Goal: Information Seeking & Learning: Learn about a topic

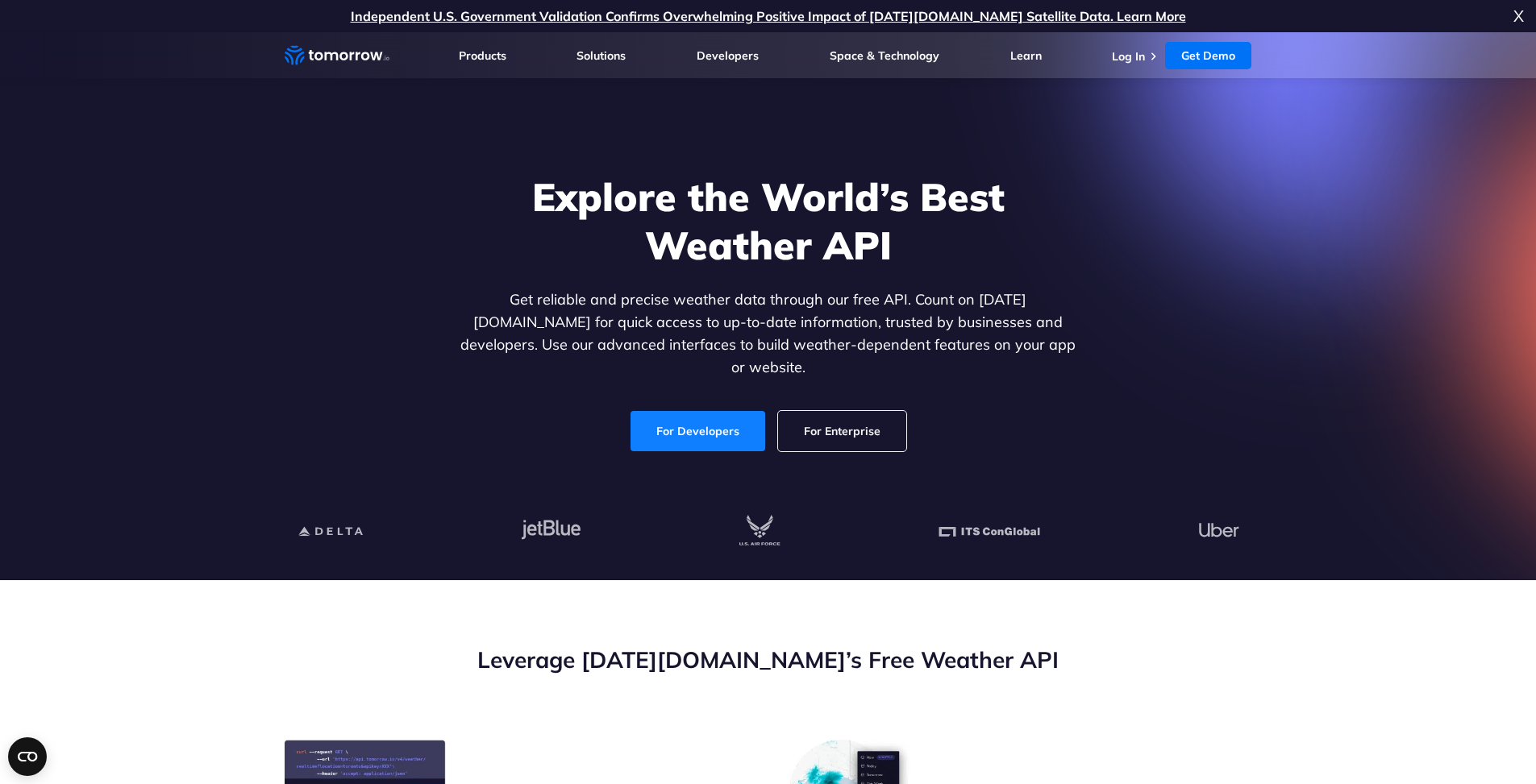
click at [683, 411] on link "For Developers" at bounding box center [697, 431] width 135 height 40
click at [860, 423] on link "For Enterprise" at bounding box center [842, 431] width 128 height 40
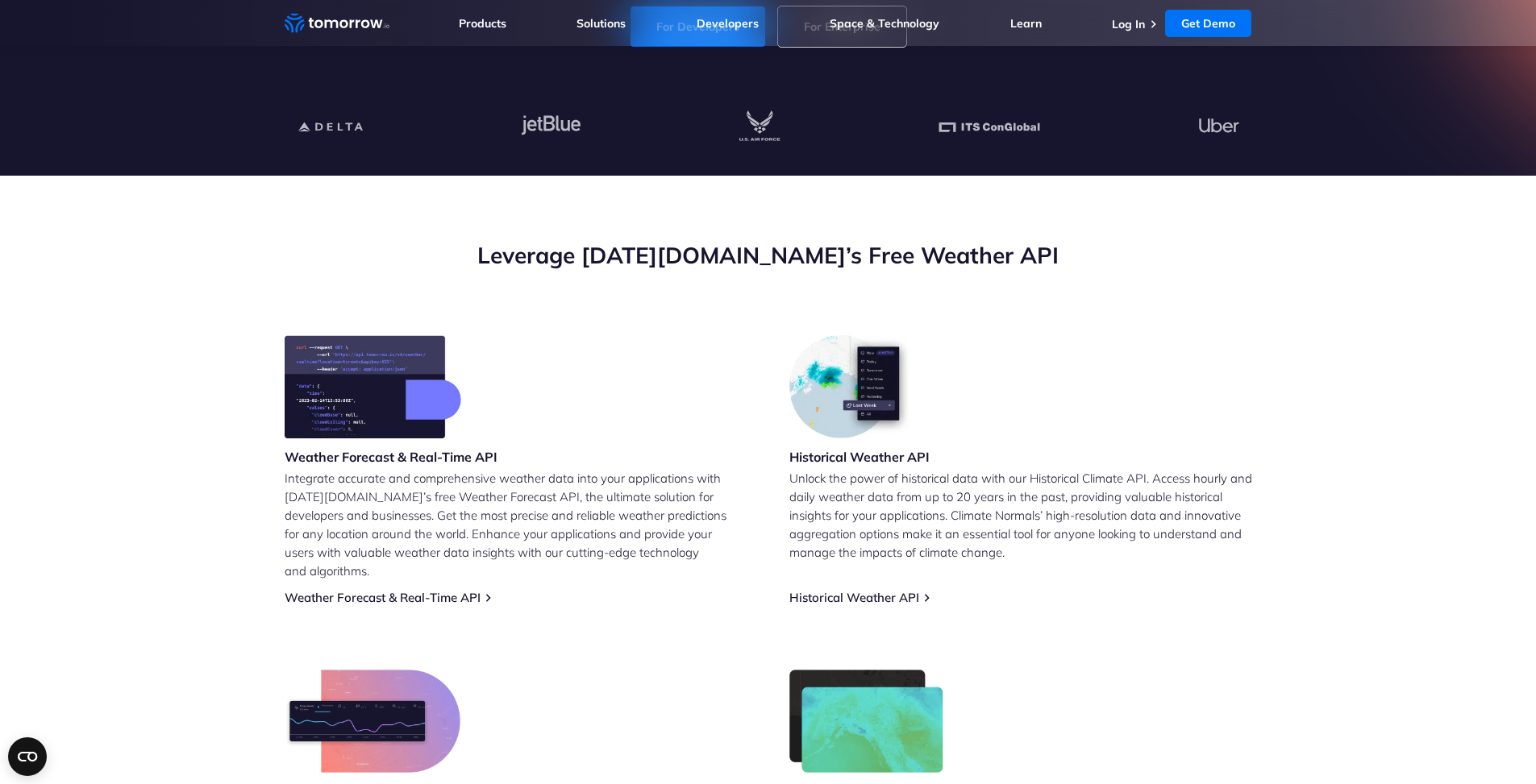
scroll to position [484, 0]
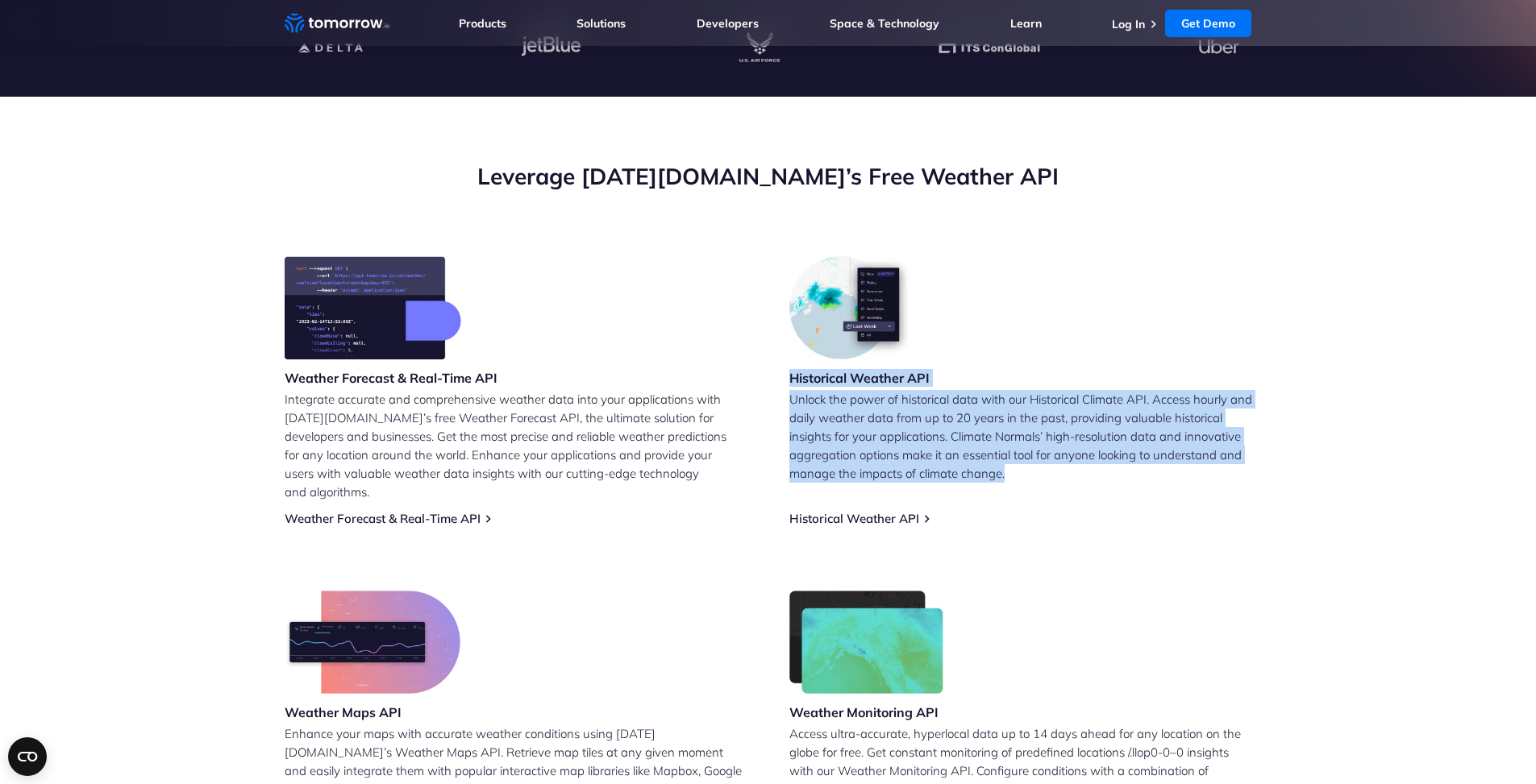
drag, startPoint x: 792, startPoint y: 382, endPoint x: 1024, endPoint y: 493, distance: 257.2
click at [1018, 494] on div "Historical Weather API Unlock the power of historical data with our Historical …" at bounding box center [1020, 391] width 463 height 270
click at [1069, 485] on div "Historical Weather API Unlock the power of historical data with our Historical …" at bounding box center [1020, 391] width 463 height 270
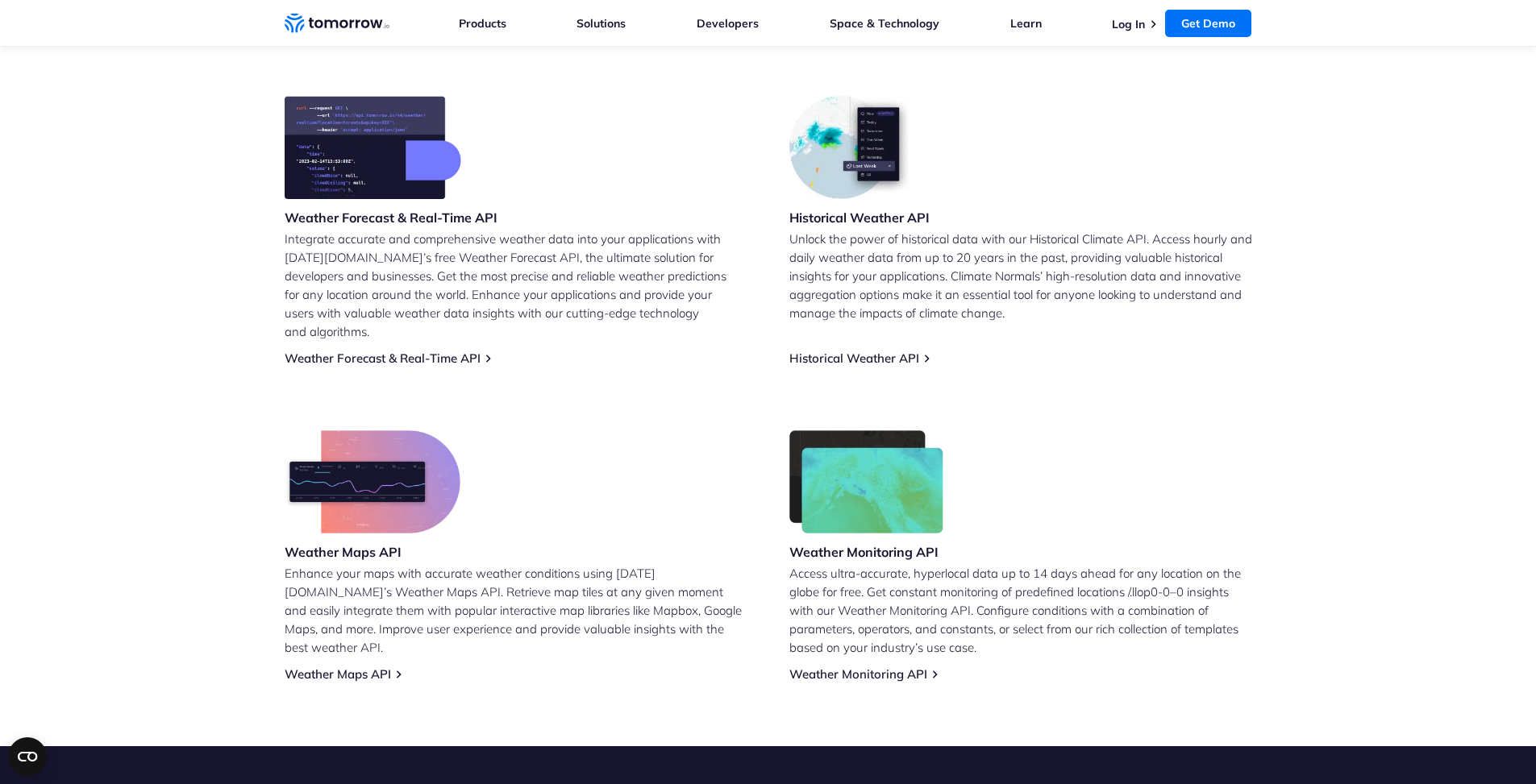
scroll to position [646, 0]
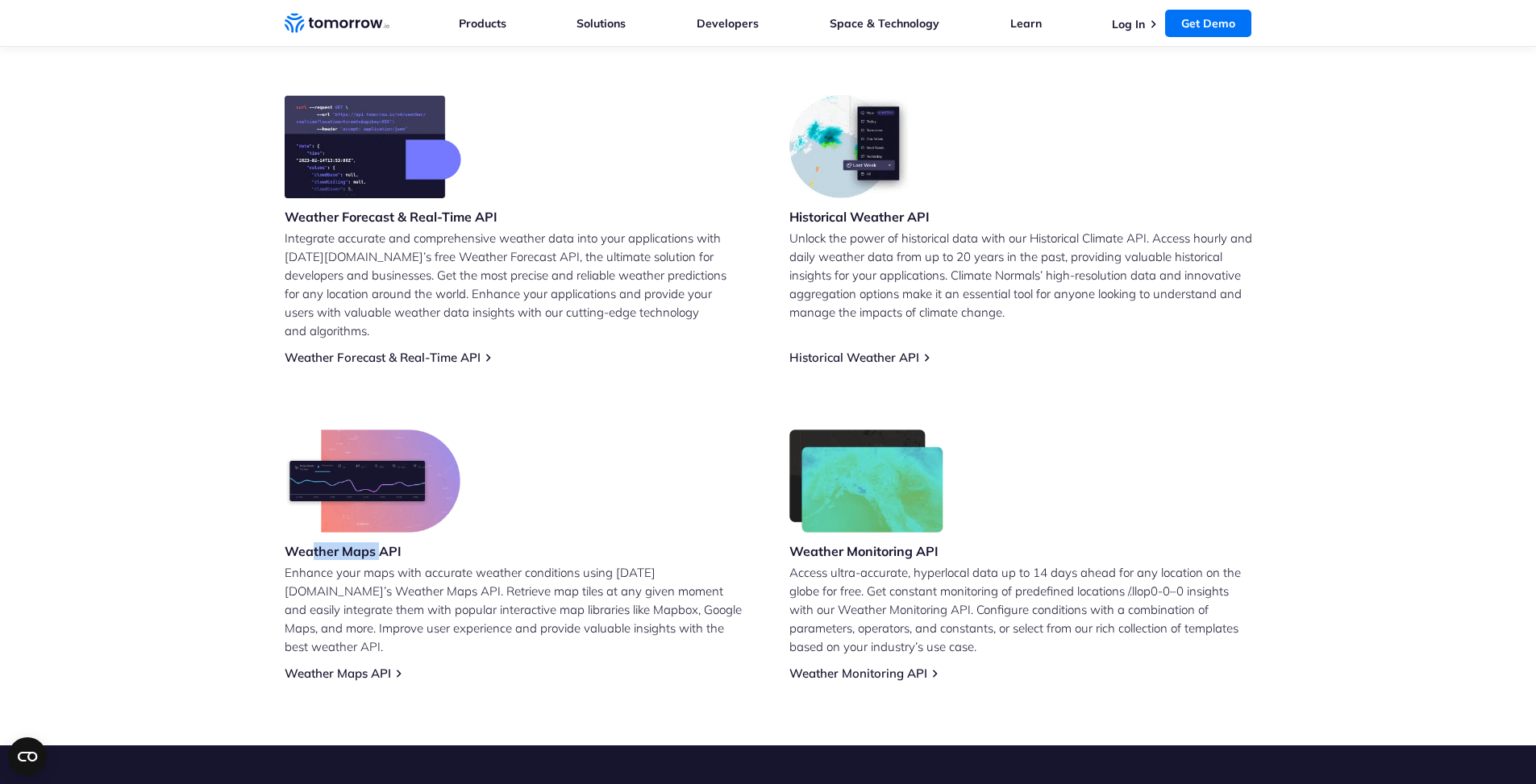
drag, startPoint x: 314, startPoint y: 544, endPoint x: 459, endPoint y: 536, distance: 145.2
click at [417, 539] on div "Weather Maps API" at bounding box center [373, 496] width 176 height 134
click at [470, 535] on div "Weather Maps API Enhance your maps with accurate weather conditions using Tomor…" at bounding box center [516, 555] width 463 height 251
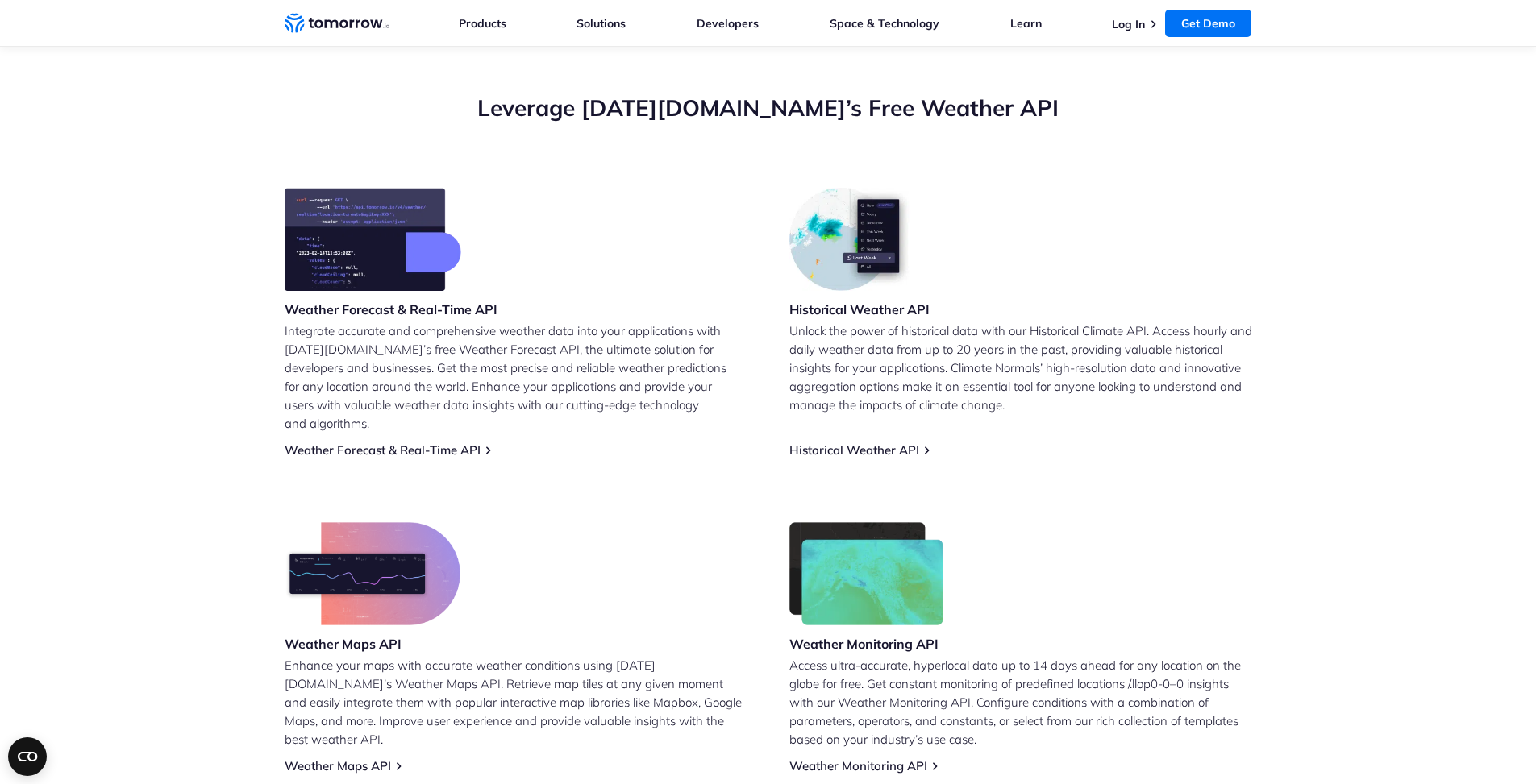
scroll to position [484, 0]
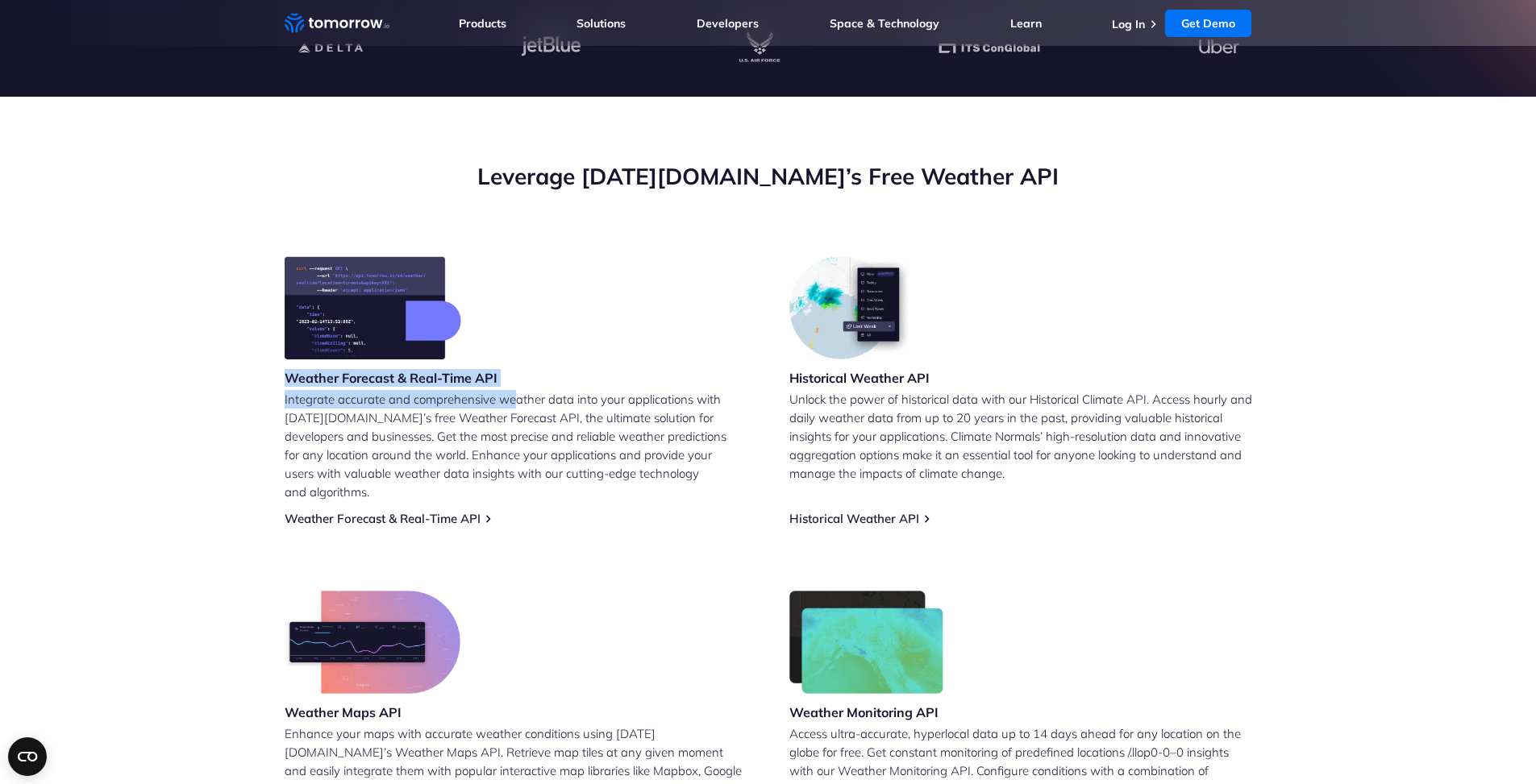
drag, startPoint x: 280, startPoint y: 375, endPoint x: 512, endPoint y: 377, distance: 232.0
click at [512, 377] on section "Leverage Tomorrow.io’s Free Weather API Weather Forecast & Real-Time API Integr…" at bounding box center [768, 502] width 1536 height 810
click at [553, 372] on div "Weather Forecast & Real-Time API Integrate accurate and comprehensive weather d…" at bounding box center [516, 391] width 463 height 270
click at [443, 511] on link "Weather Forecast & Real-Time API" at bounding box center [383, 518] width 196 height 16
click at [867, 511] on link "Historical Weather API" at bounding box center [854, 518] width 130 height 16
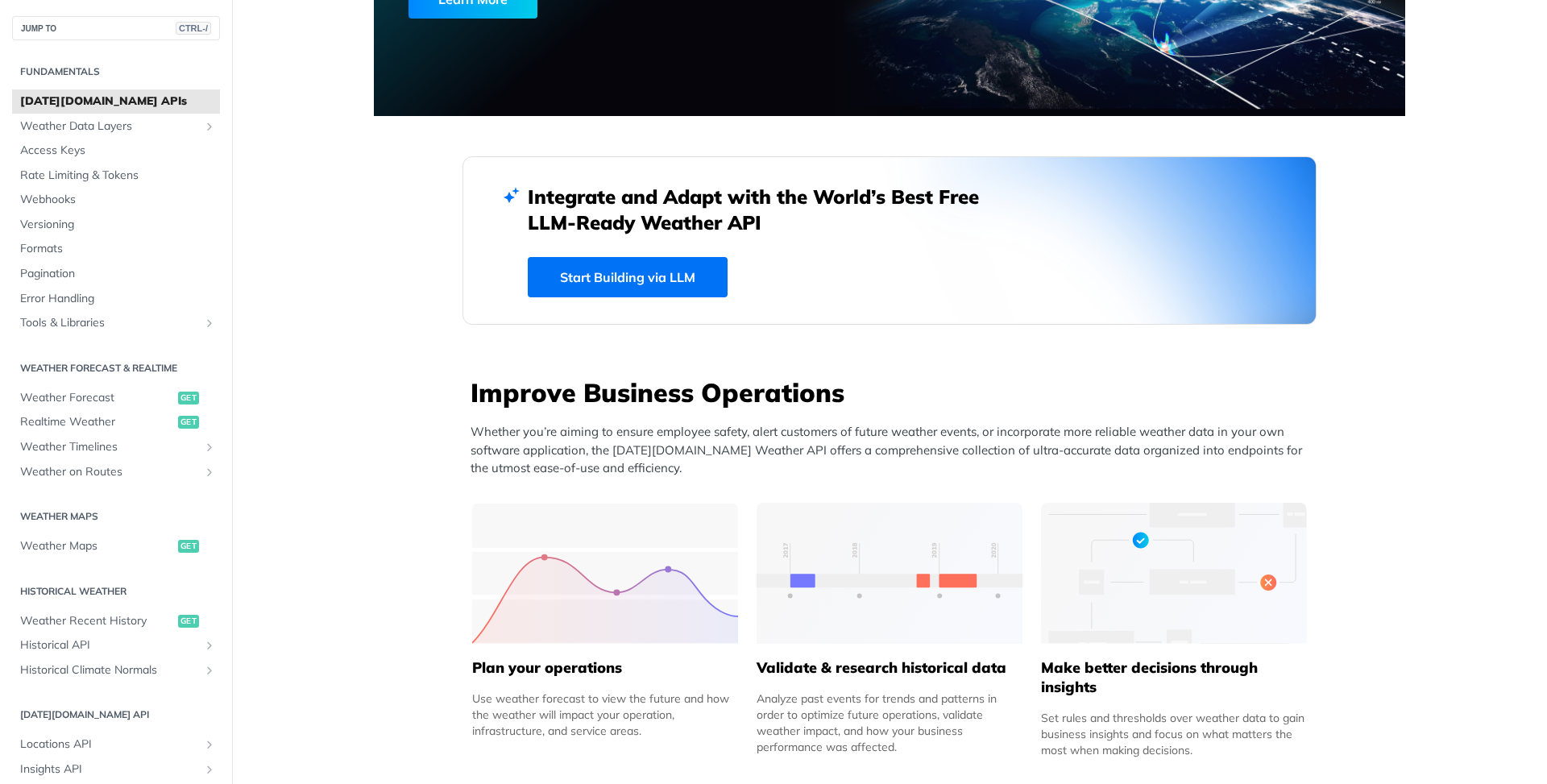
scroll to position [322, 0]
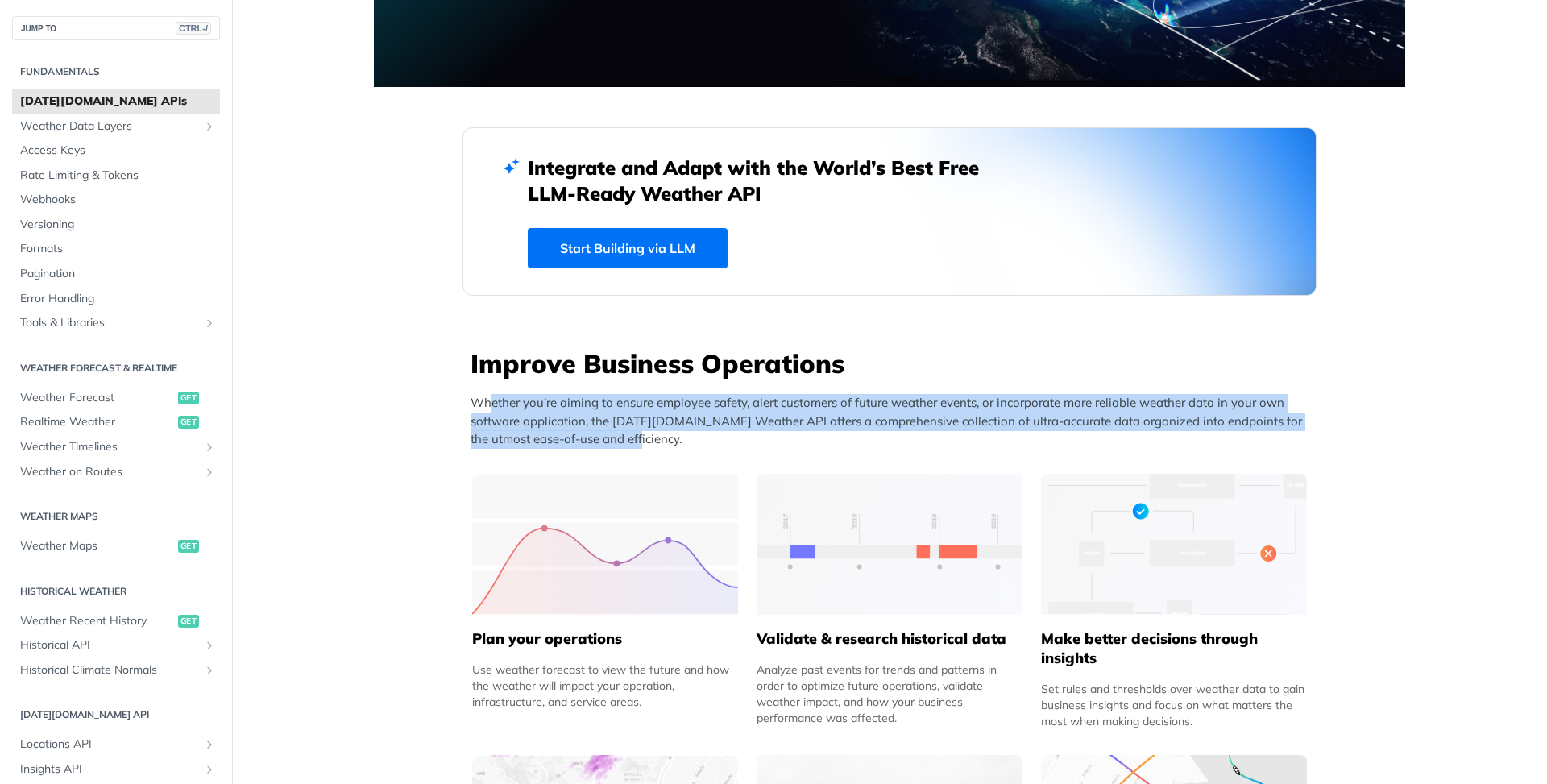
drag, startPoint x: 552, startPoint y: 398, endPoint x: 841, endPoint y: 445, distance: 292.8
click at [841, 445] on div "Improve Business Operations Whether you’re aiming to ensure employee safety, al…" at bounding box center [894, 403] width 846 height 115
click at [907, 392] on div "Improve Business Operations Whether you’re aiming to ensure employee safety, al…" at bounding box center [894, 403] width 846 height 115
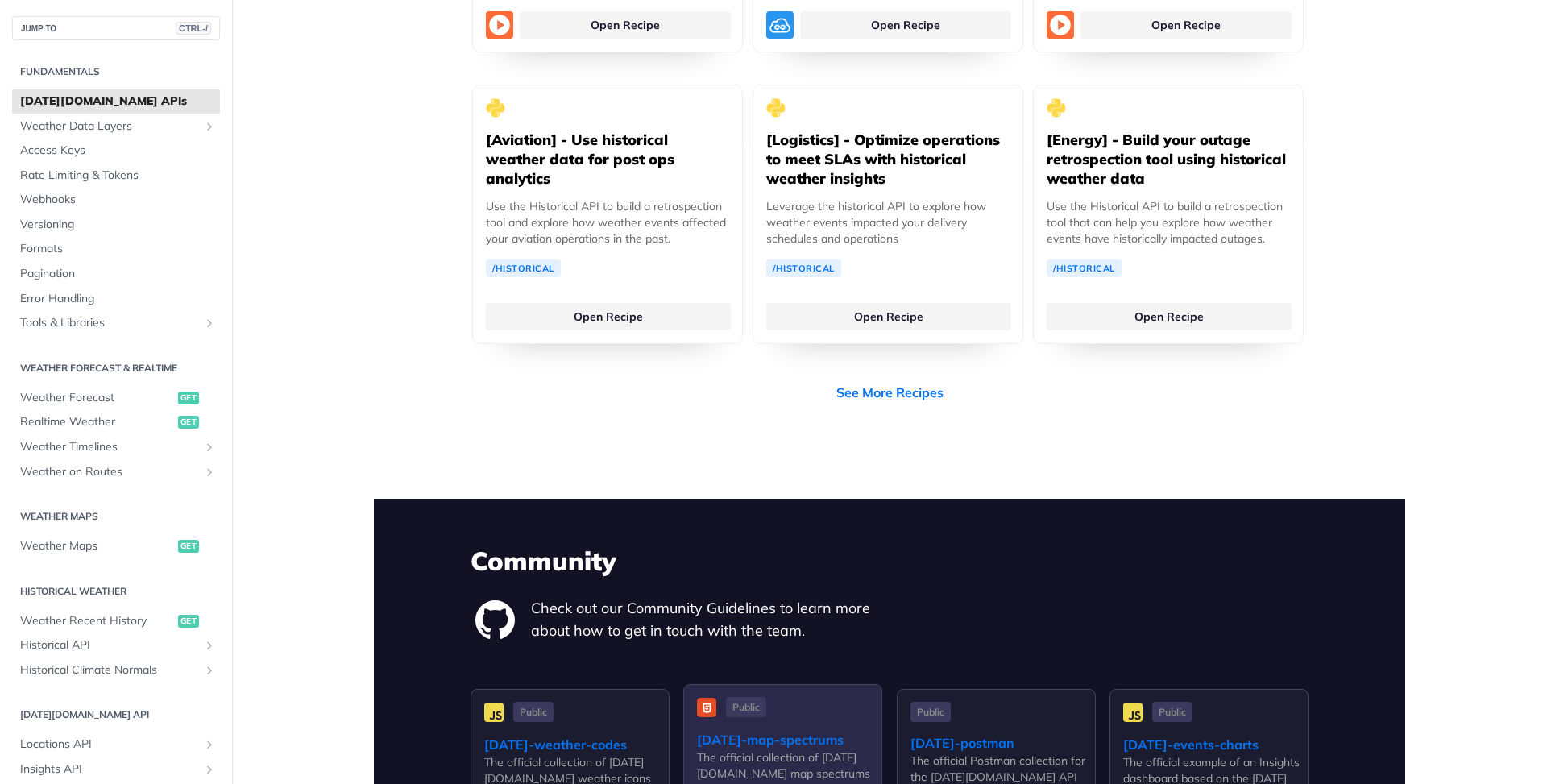
scroll to position [3771, 0]
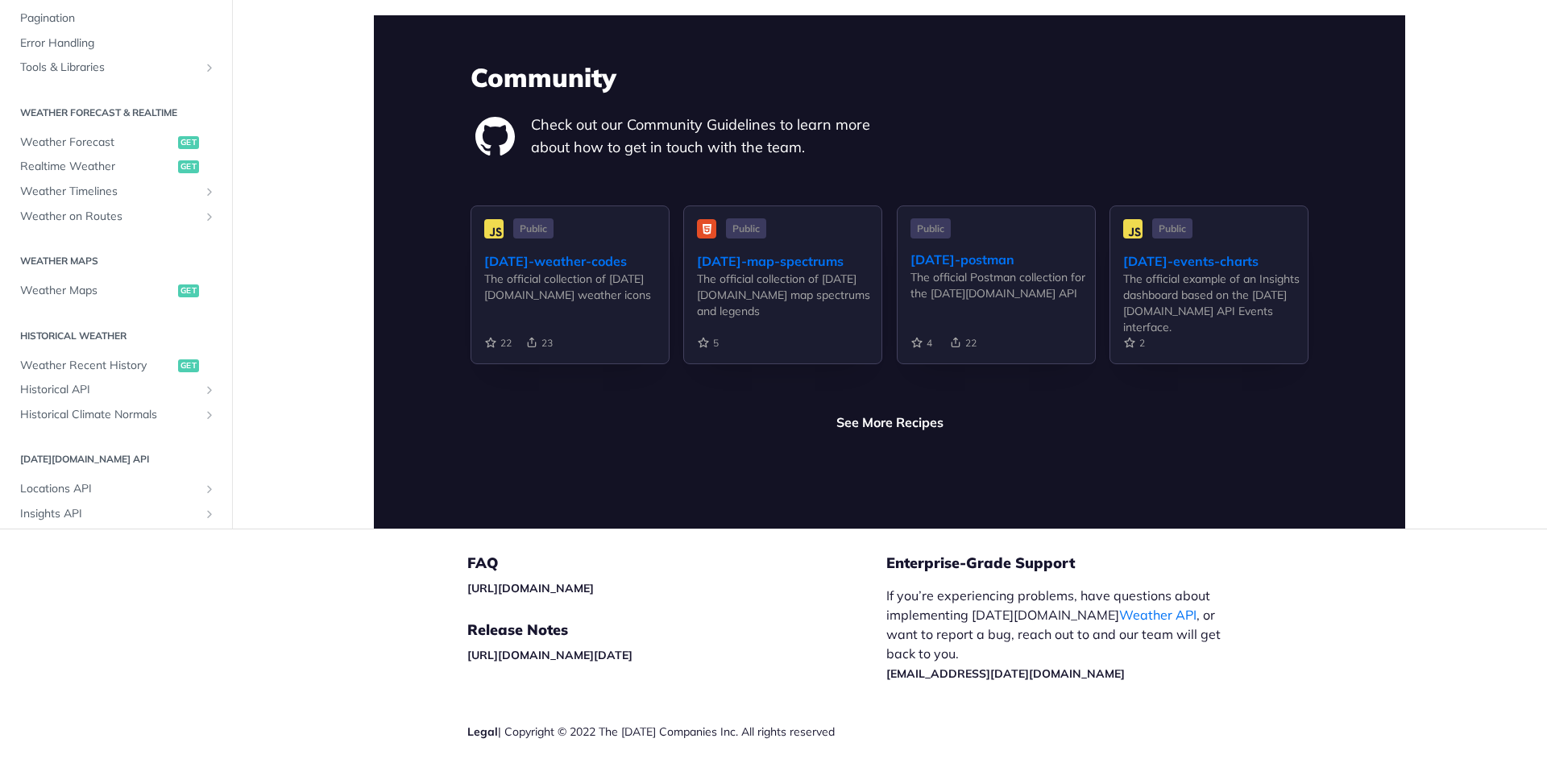
click at [880, 398] on div "Community Check out our Community Guidelines to learn more about how to get in …" at bounding box center [889, 272] width 1031 height 513
click at [888, 412] on link "See More Recipes" at bounding box center [889, 421] width 107 height 19
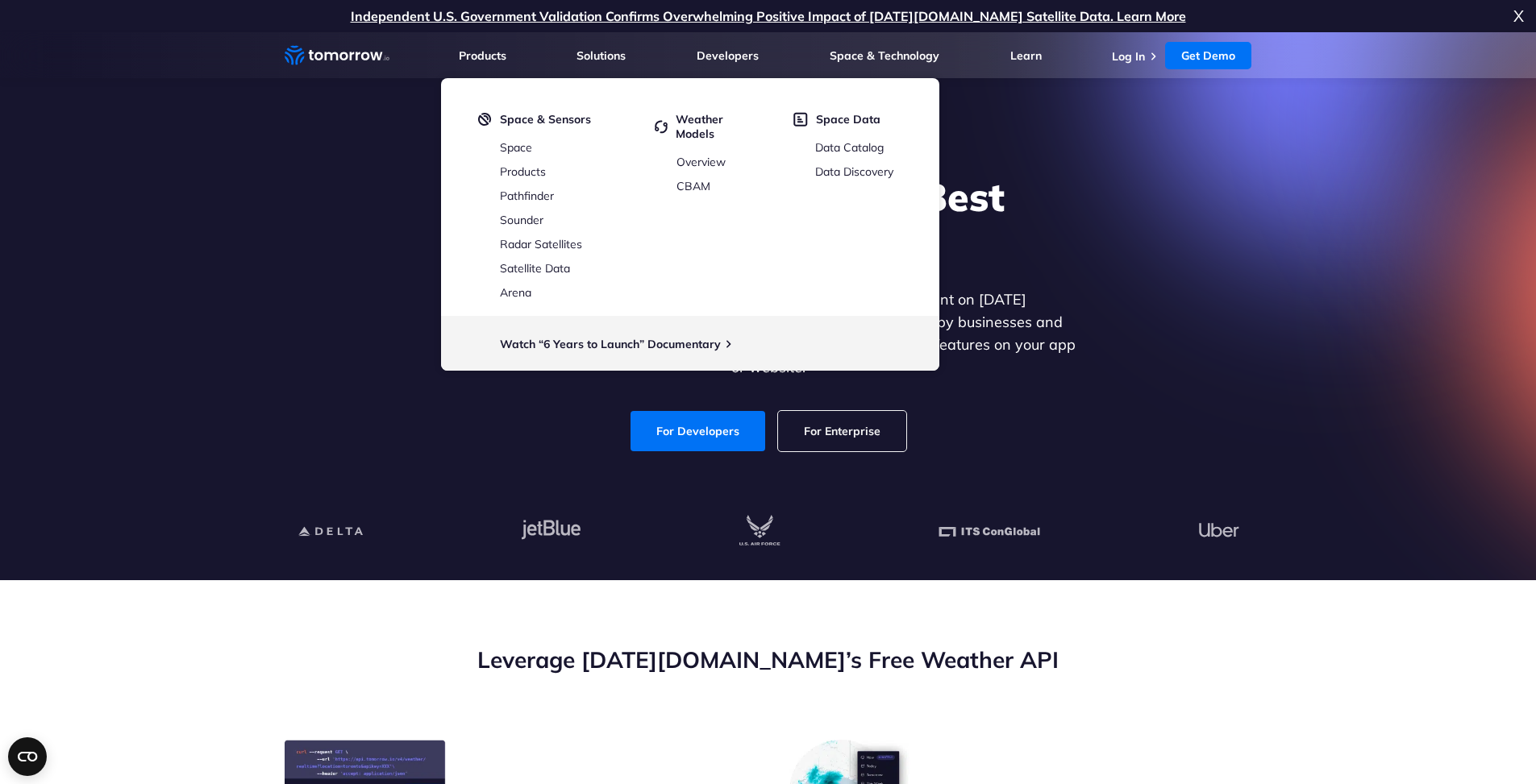
click at [274, 424] on div "Explore the World’s Best Weather API Get reliable and precise weather data thro…" at bounding box center [768, 312] width 993 height 343
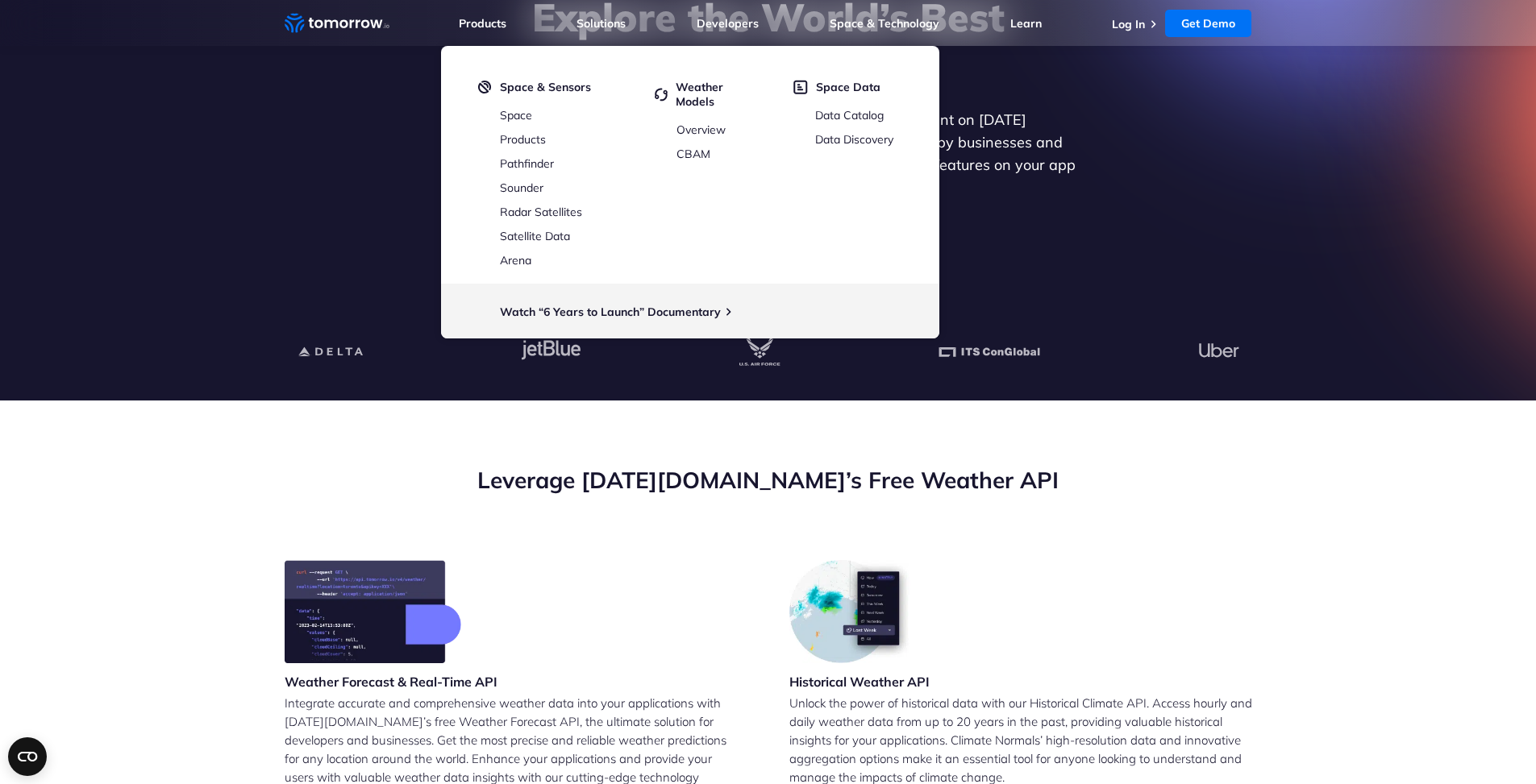
scroll to position [322, 0]
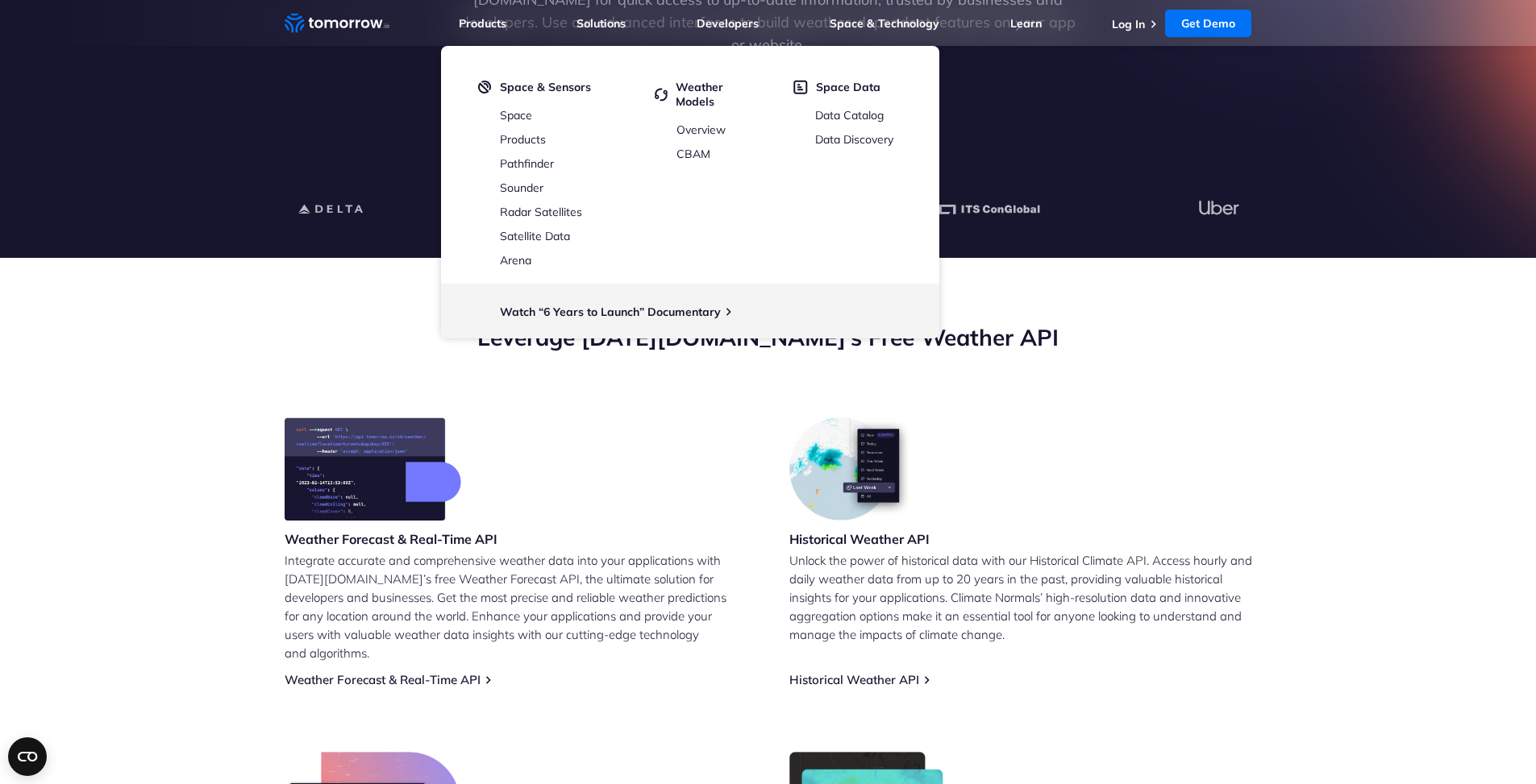
click at [347, 551] on p "Integrate accurate and comprehensive weather data into your applications with T…" at bounding box center [516, 606] width 463 height 111
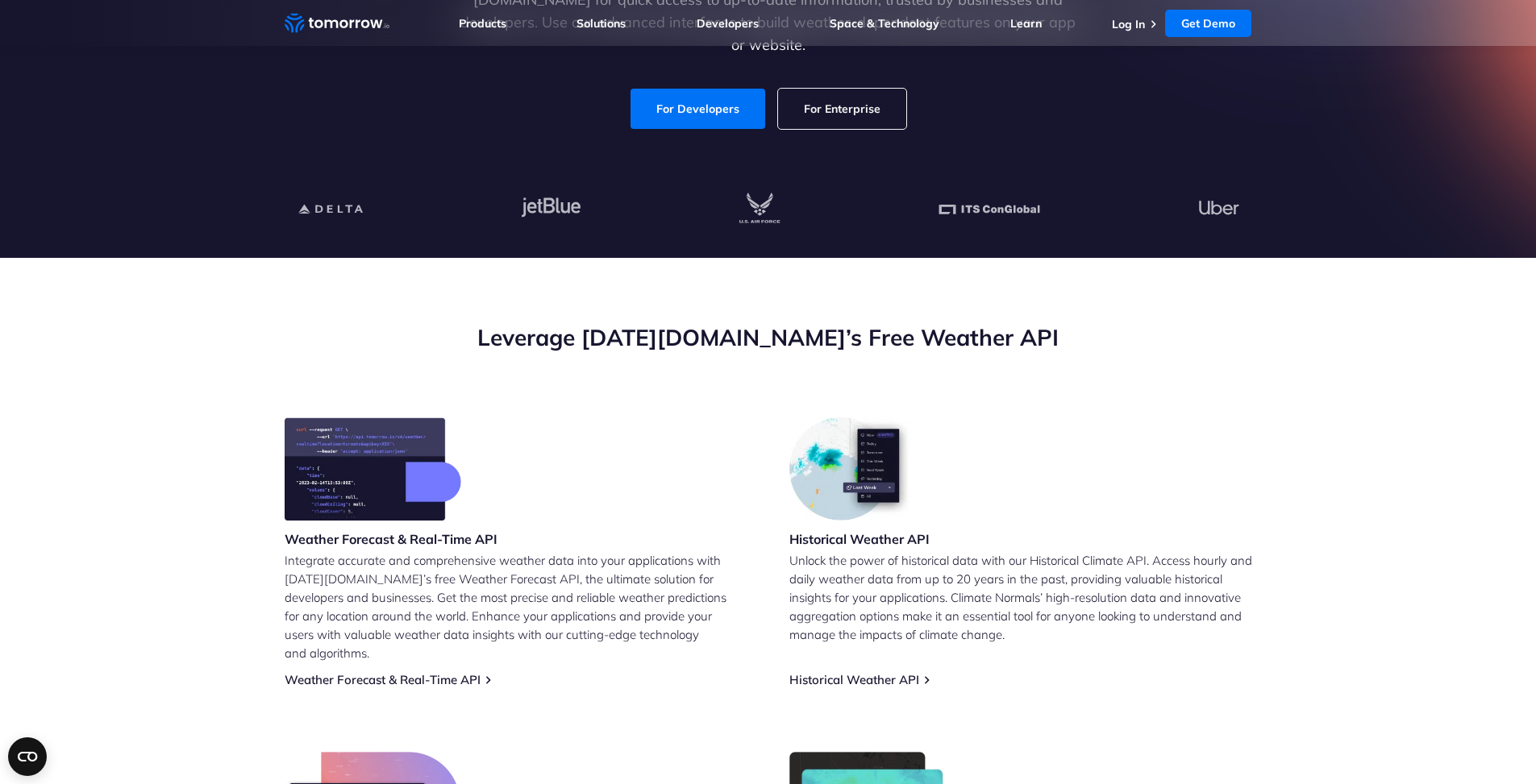
click at [361, 538] on h3 "Weather Forecast & Real-Time API" at bounding box center [391, 539] width 213 height 17
click at [371, 672] on link "Weather Forecast & Real-Time API" at bounding box center [383, 680] width 196 height 16
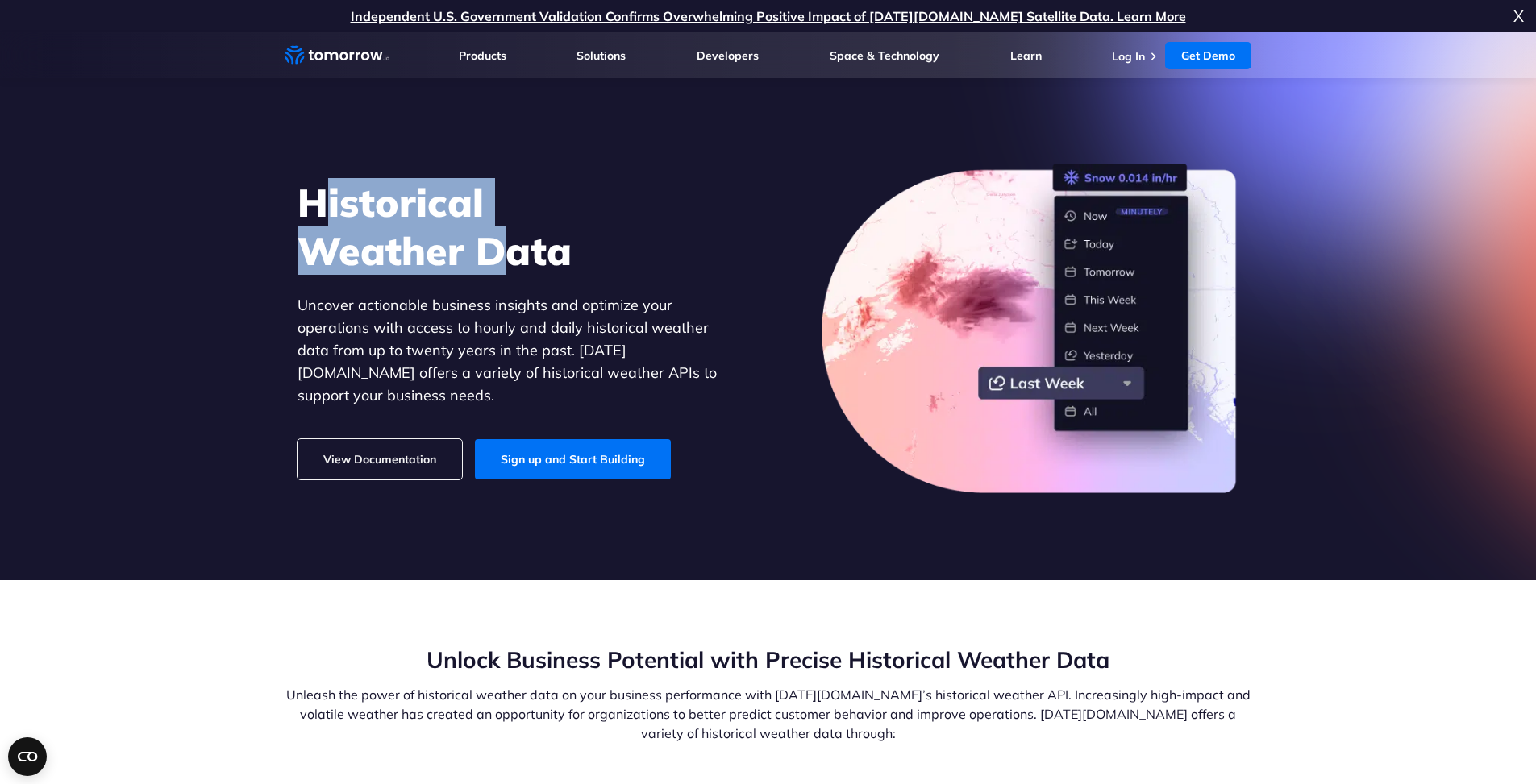
drag, startPoint x: 361, startPoint y: 223, endPoint x: 652, endPoint y: 321, distance: 307.1
click at [593, 310] on div "Historical Weather Data Uncover actionable business insights and optimize your …" at bounding box center [520, 328] width 444 height 301
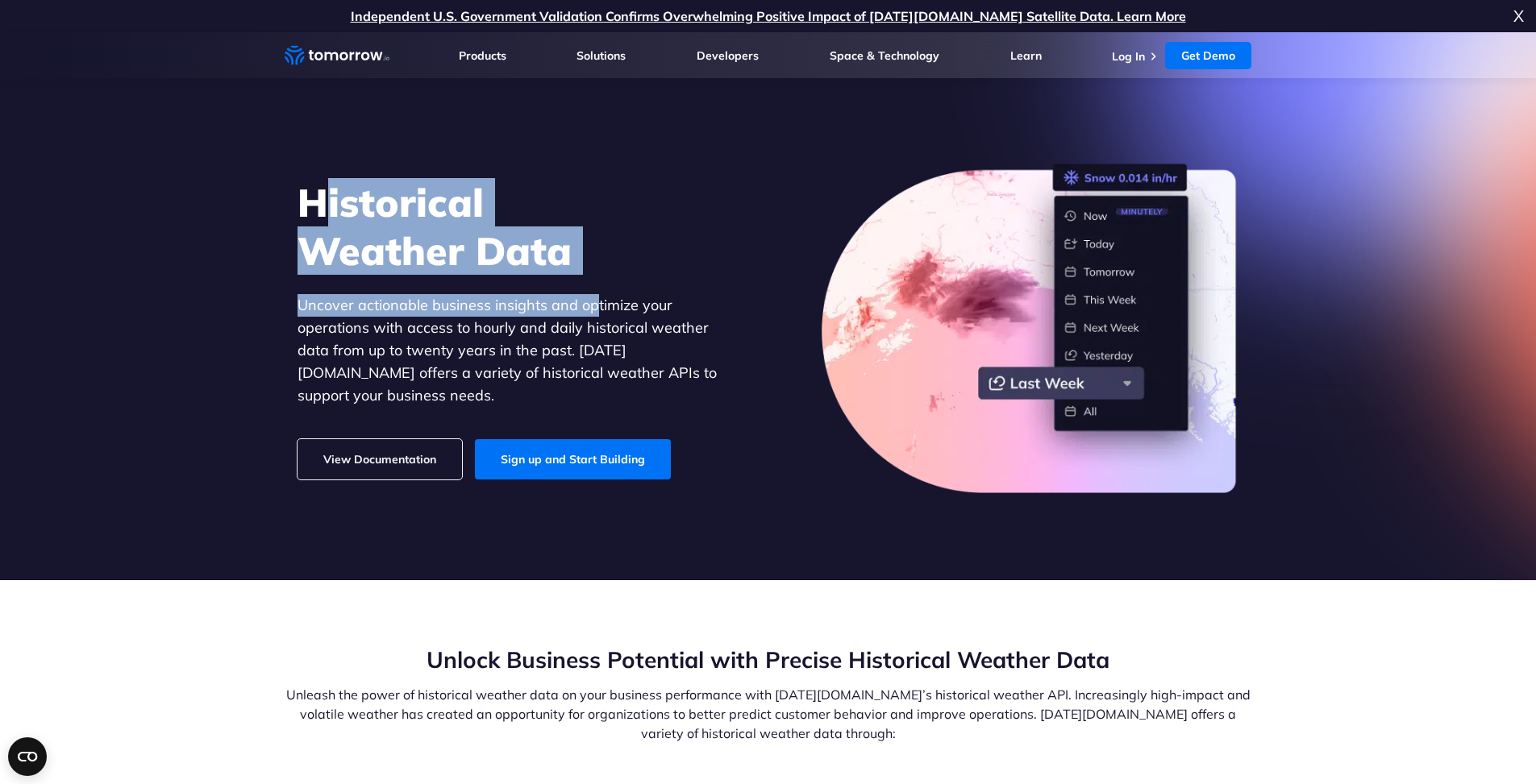
click at [639, 245] on h1 "Historical Weather Data" at bounding box center [520, 226] width 444 height 97
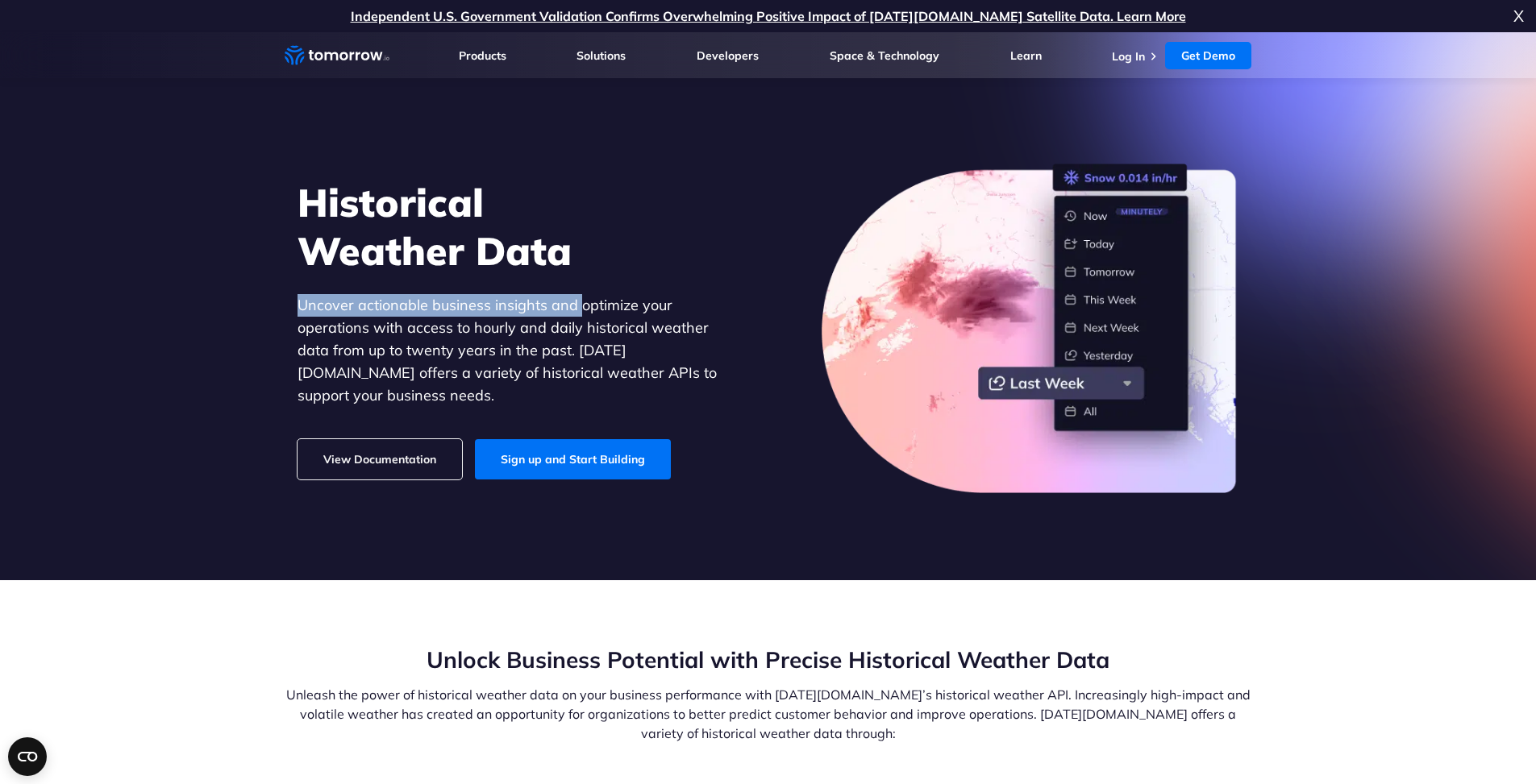
drag, startPoint x: 279, startPoint y: 315, endPoint x: 579, endPoint y: 308, distance: 300.1
click at [579, 308] on div "Historical Weather Data Uncover actionable business insights and optimize your …" at bounding box center [768, 328] width 993 height 375
click at [543, 314] on p "Uncover actionable business insights and optimize your operations with access t…" at bounding box center [520, 350] width 444 height 113
click at [446, 311] on p "Uncover actionable business insights and optimize your operations with access t…" at bounding box center [520, 350] width 444 height 113
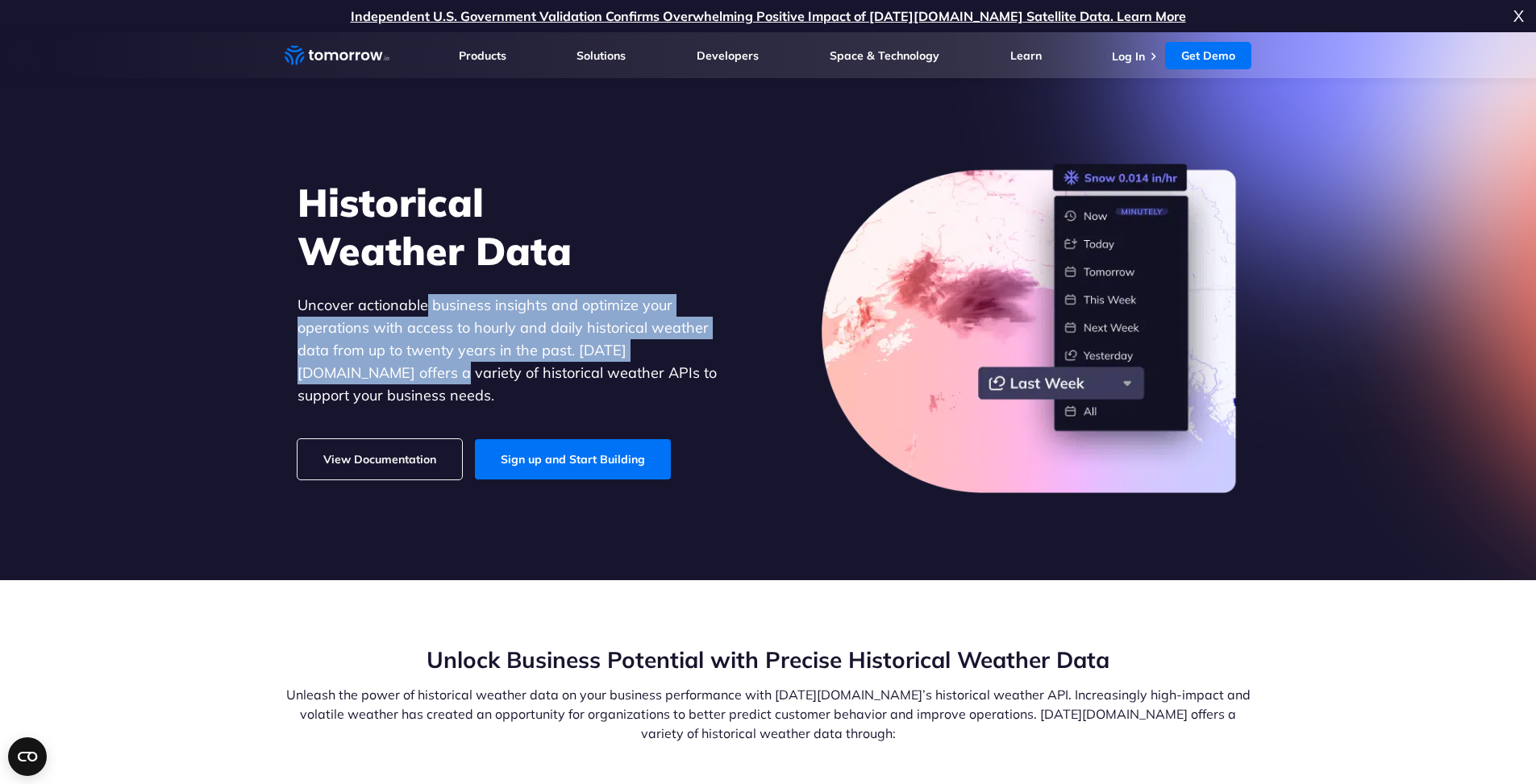
drag, startPoint x: 426, startPoint y: 299, endPoint x: 747, endPoint y: 367, distance: 328.1
click at [747, 367] on div "Historical Weather Data Uncover actionable business insights and optimize your …" at bounding box center [768, 328] width 993 height 375
click at [597, 350] on p "Uncover actionable business insights and optimize your operations with access t…" at bounding box center [520, 350] width 444 height 113
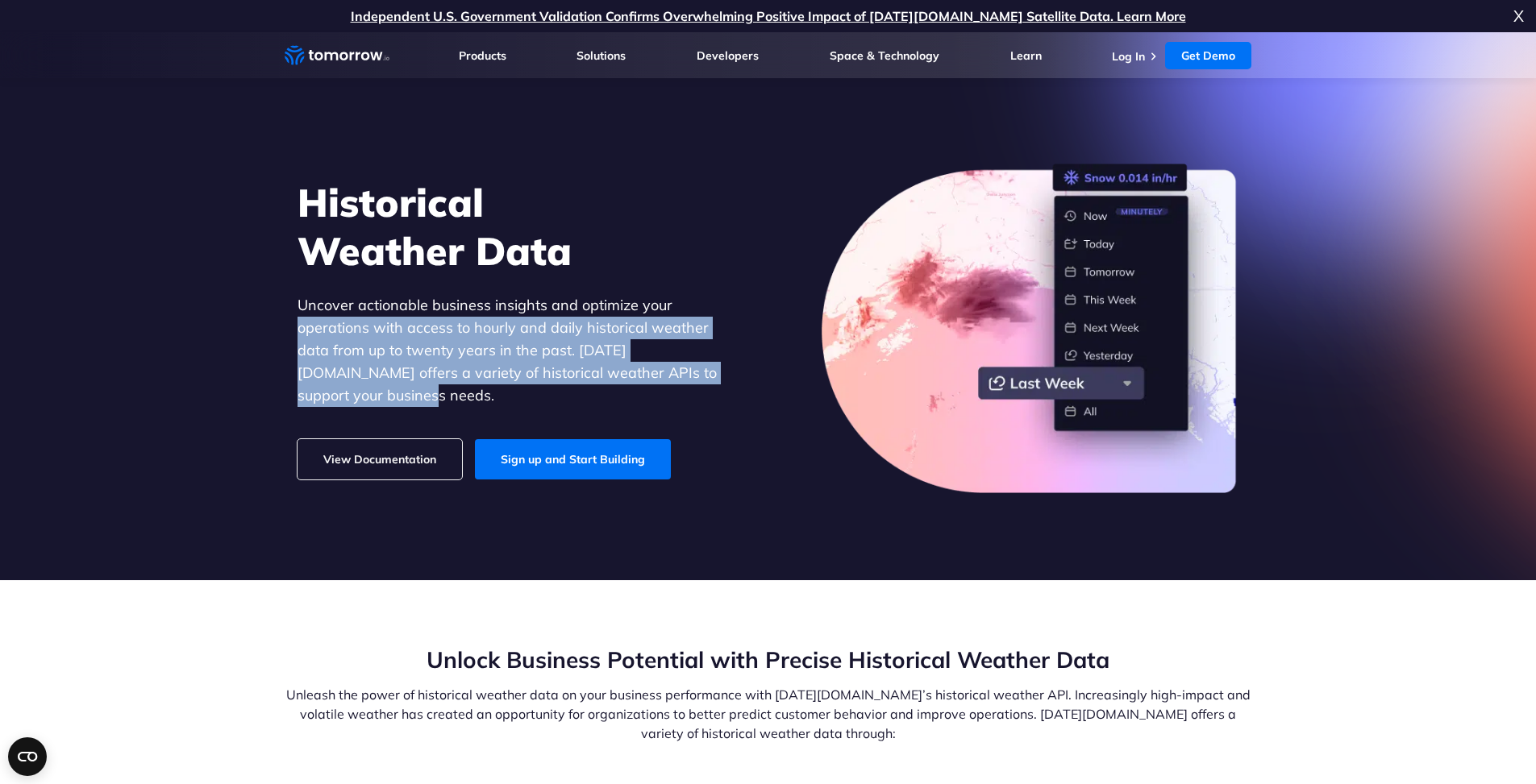
drag, startPoint x: 298, startPoint y: 336, endPoint x: 741, endPoint y: 376, distance: 444.8
click at [741, 376] on div "Historical Weather Data Uncover actionable business insights and optimize your …" at bounding box center [768, 328] width 993 height 375
click at [650, 348] on p "Uncover actionable business insights and optimize your operations with access t…" at bounding box center [520, 350] width 444 height 113
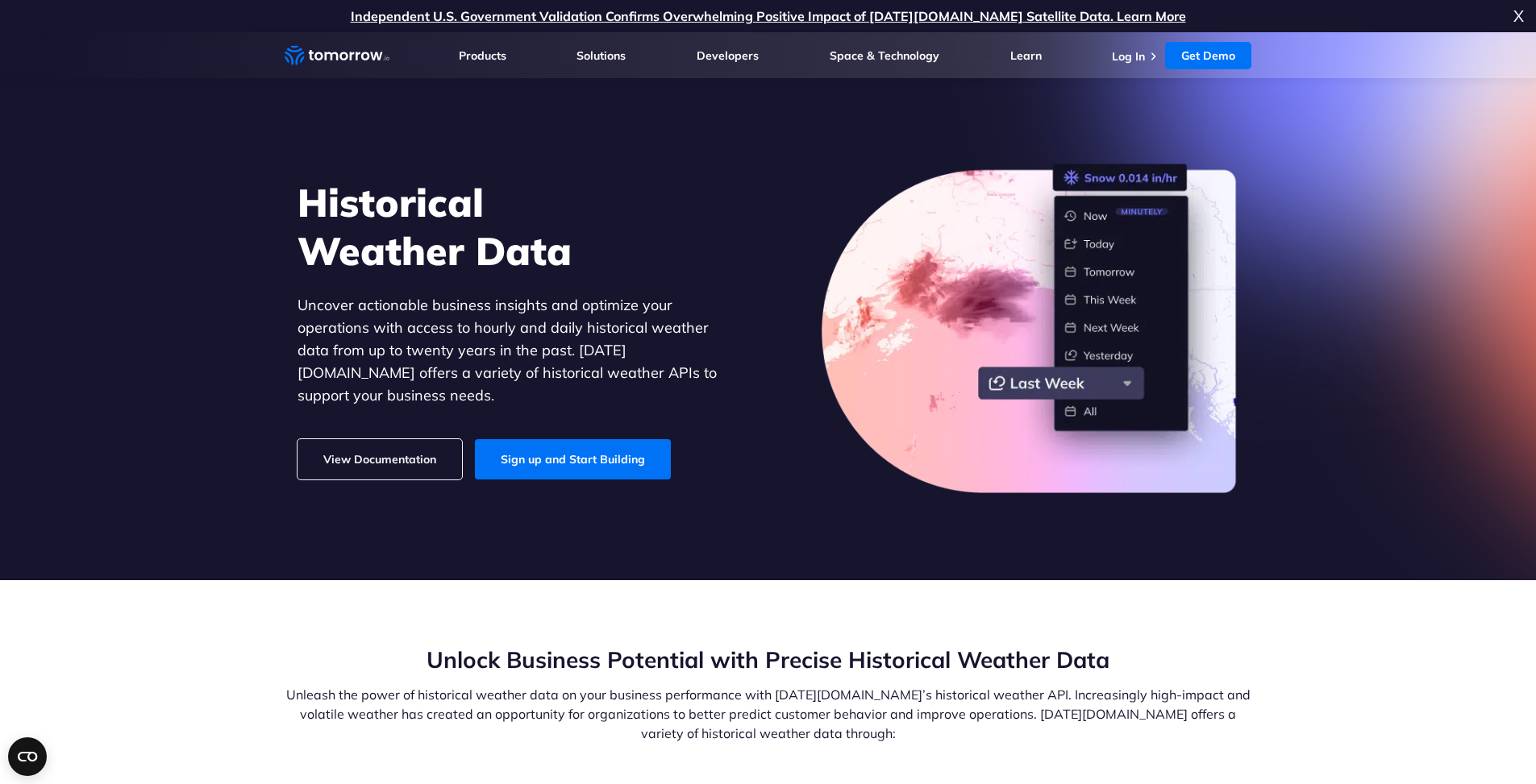
click at [356, 421] on div "Historical Weather Data Uncover actionable business insights and optimize your …" at bounding box center [520, 328] width 444 height 301
click at [360, 440] on link "View Documentation" at bounding box center [379, 459] width 164 height 40
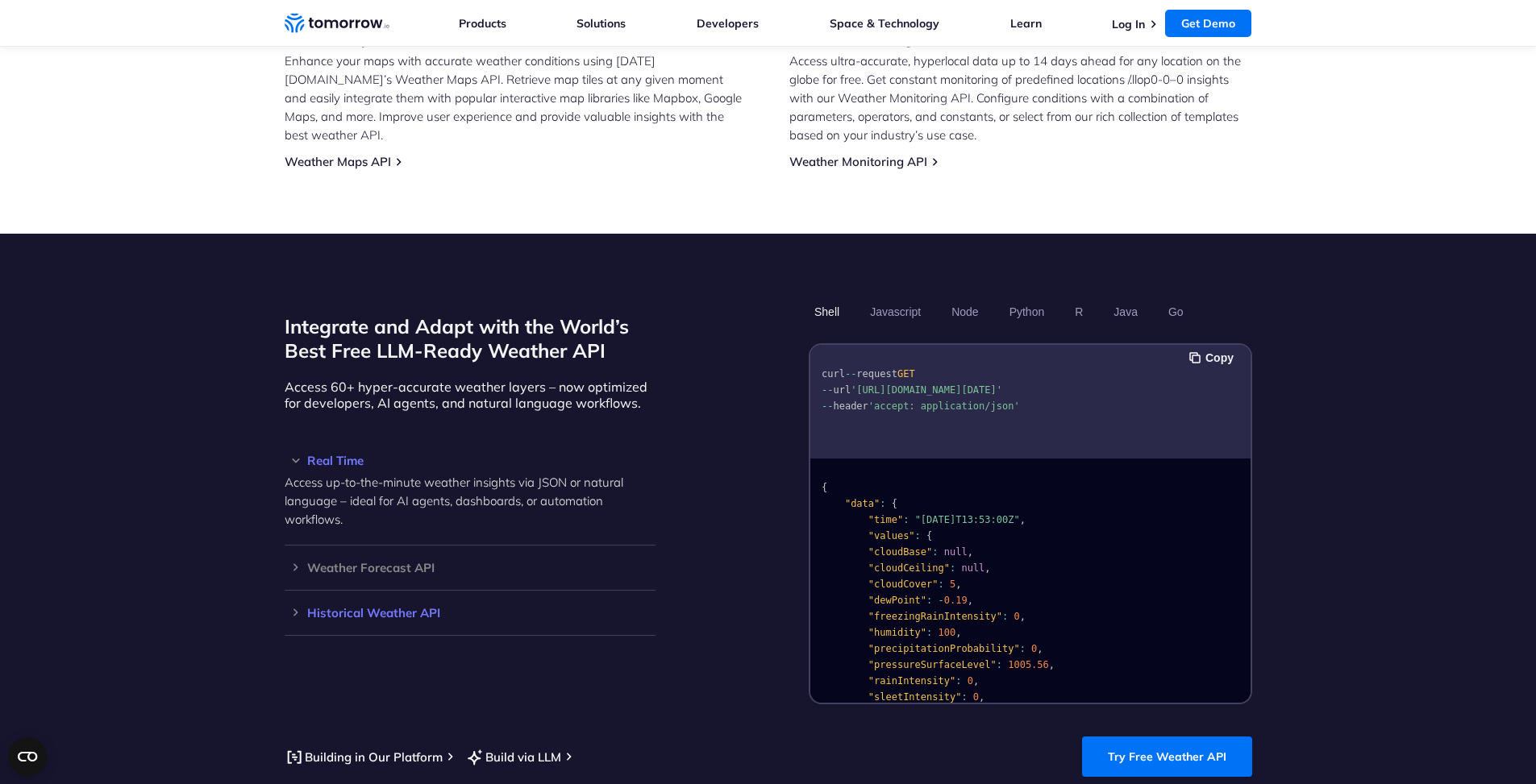
scroll to position [1128, 0]
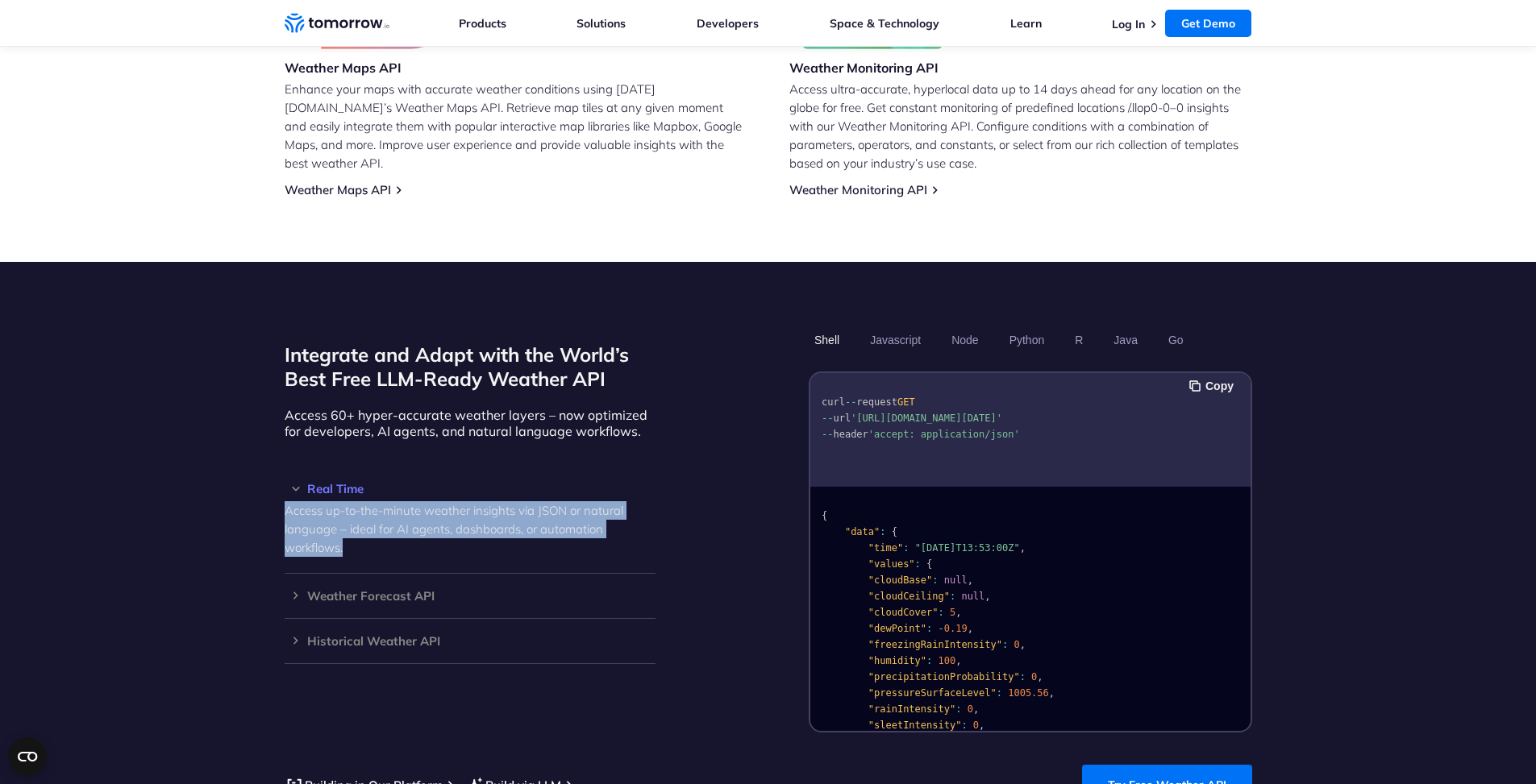
drag, startPoint x: 287, startPoint y: 495, endPoint x: 492, endPoint y: 532, distance: 208.3
click at [492, 532] on p "Access up-to-the-minute weather insights via JSON or natural language – ideal f…" at bounding box center [470, 528] width 371 height 56
click at [505, 523] on p "Access up-to-the-minute weather insights via JSON or natural language – ideal f…" at bounding box center [470, 528] width 371 height 56
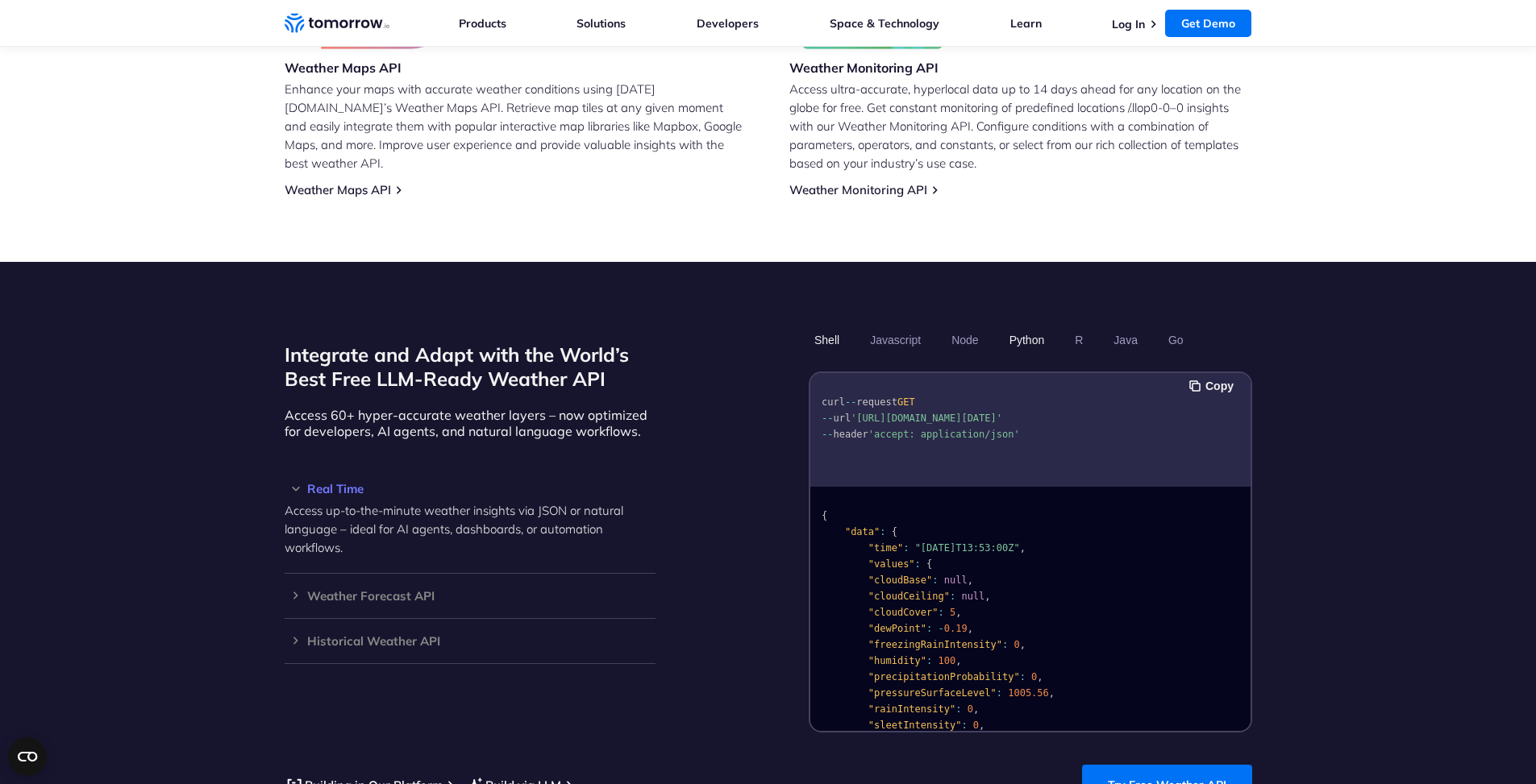
click at [1008, 326] on button "Python" at bounding box center [1026, 340] width 47 height 27
drag, startPoint x: 938, startPoint y: 412, endPoint x: 1027, endPoint y: 425, distance: 89.9
click at [1027, 425] on pre "import requests url = "https://api.tomorrow.io/v4/weather/realtime?location=tor…" at bounding box center [1030, 479] width 440 height 202
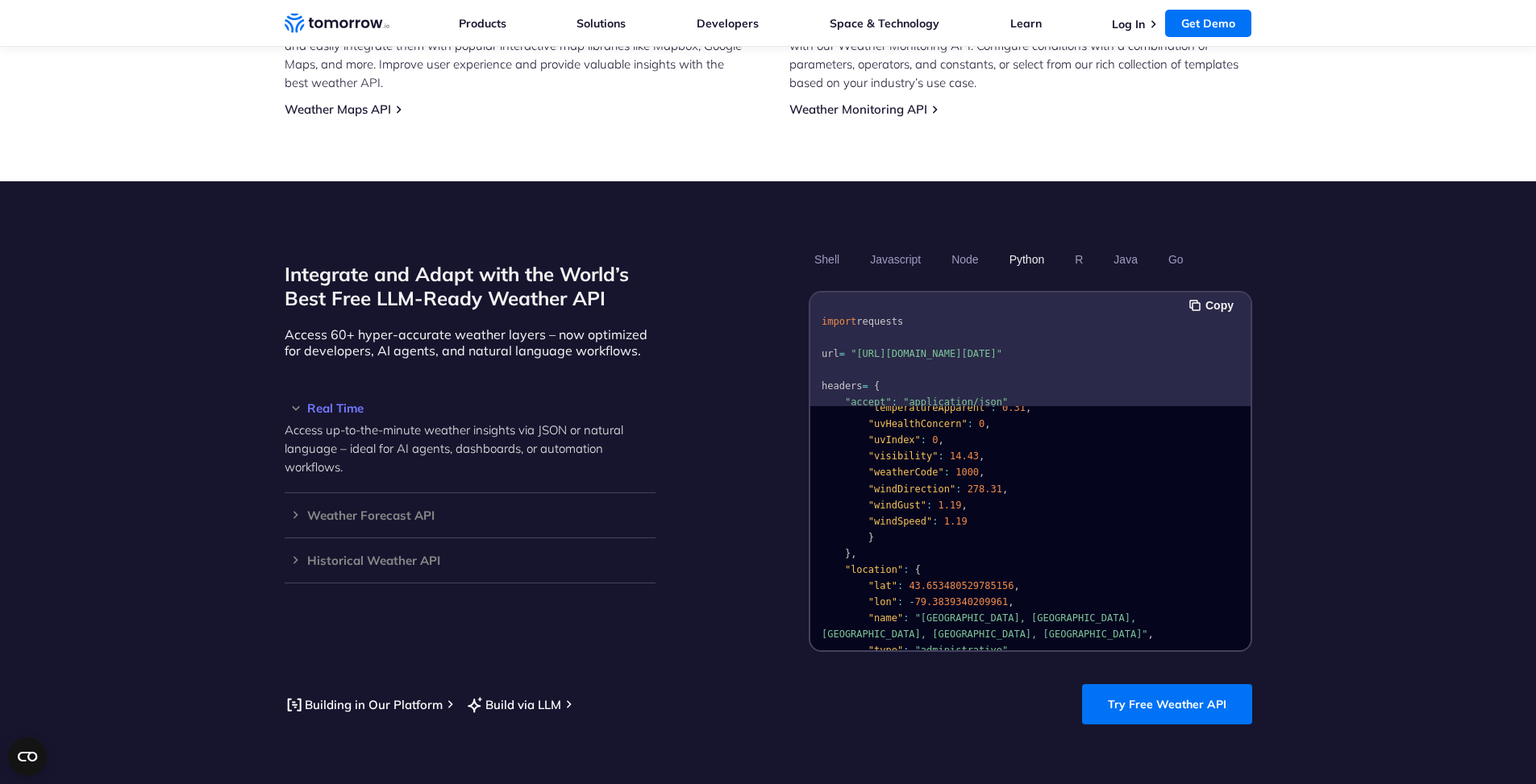
scroll to position [322, 0]
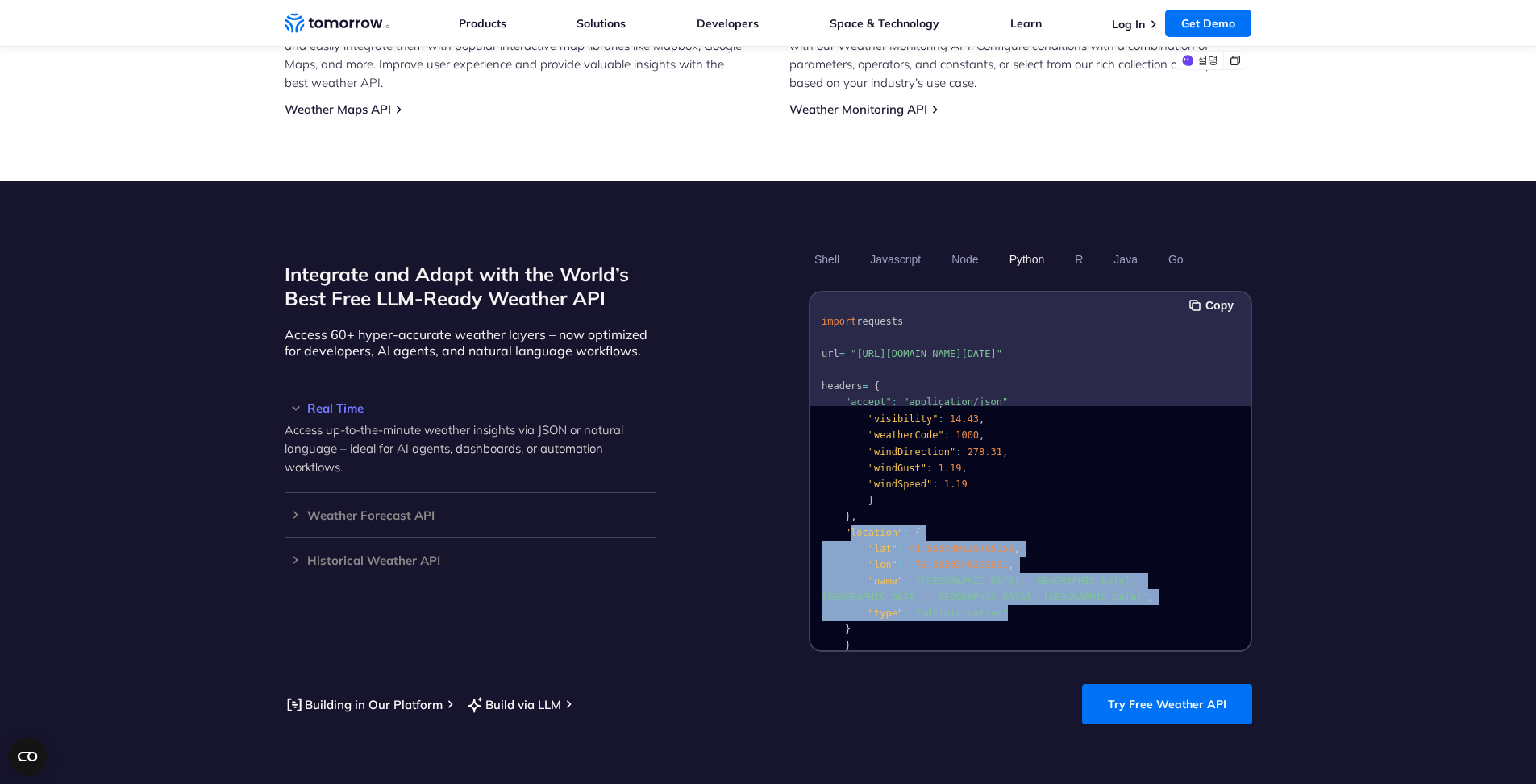
drag, startPoint x: 851, startPoint y: 507, endPoint x: 999, endPoint y: 573, distance: 162.0
click at [999, 573] on pre "{ "data" : { "time" : "2023-02-14T13:53:00Z" , "values" : { "cloudBase" : null …" at bounding box center [1030, 376] width 440 height 573
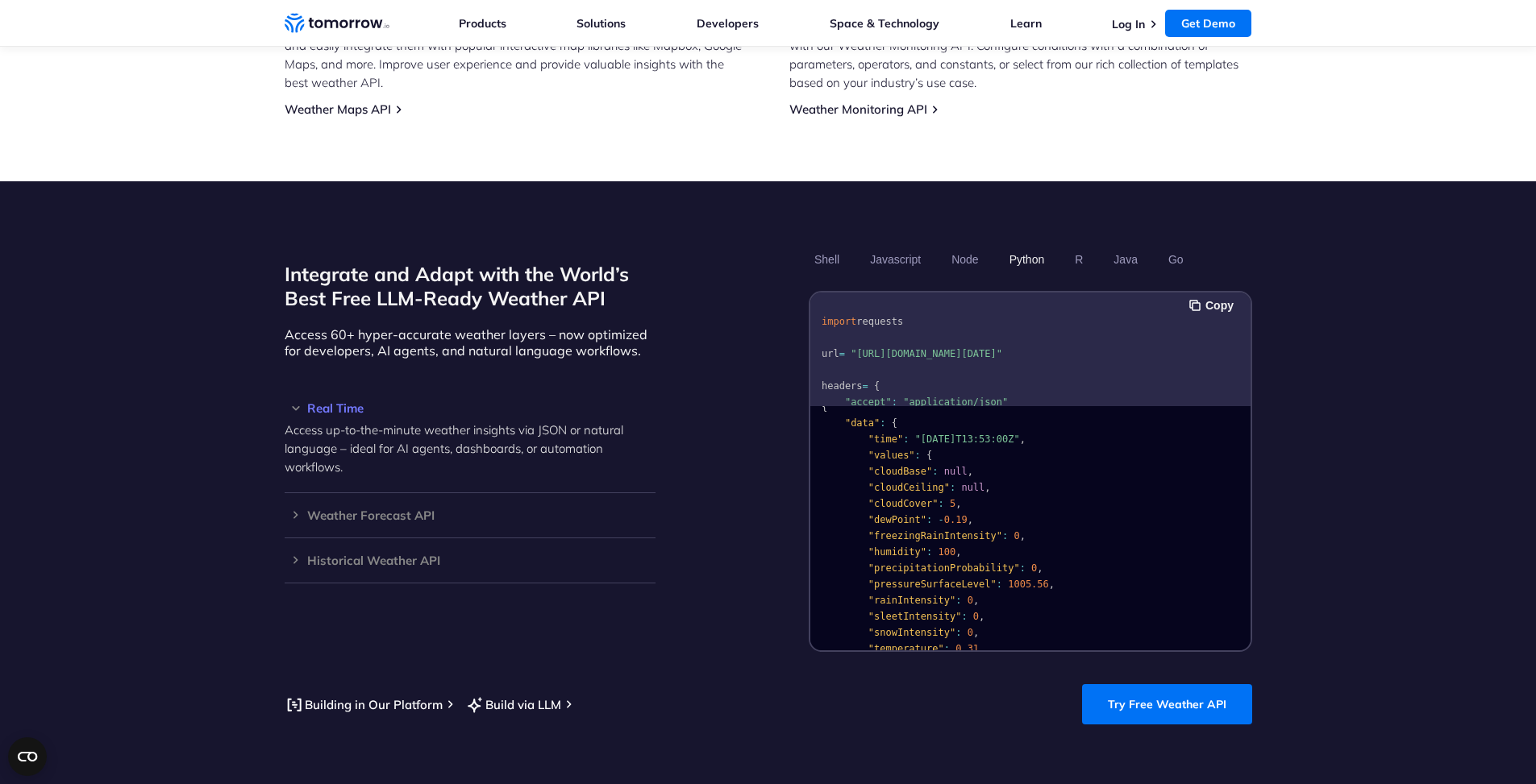
scroll to position [0, 0]
click at [288, 509] on h3 "Weather Forecast API" at bounding box center [470, 515] width 371 height 12
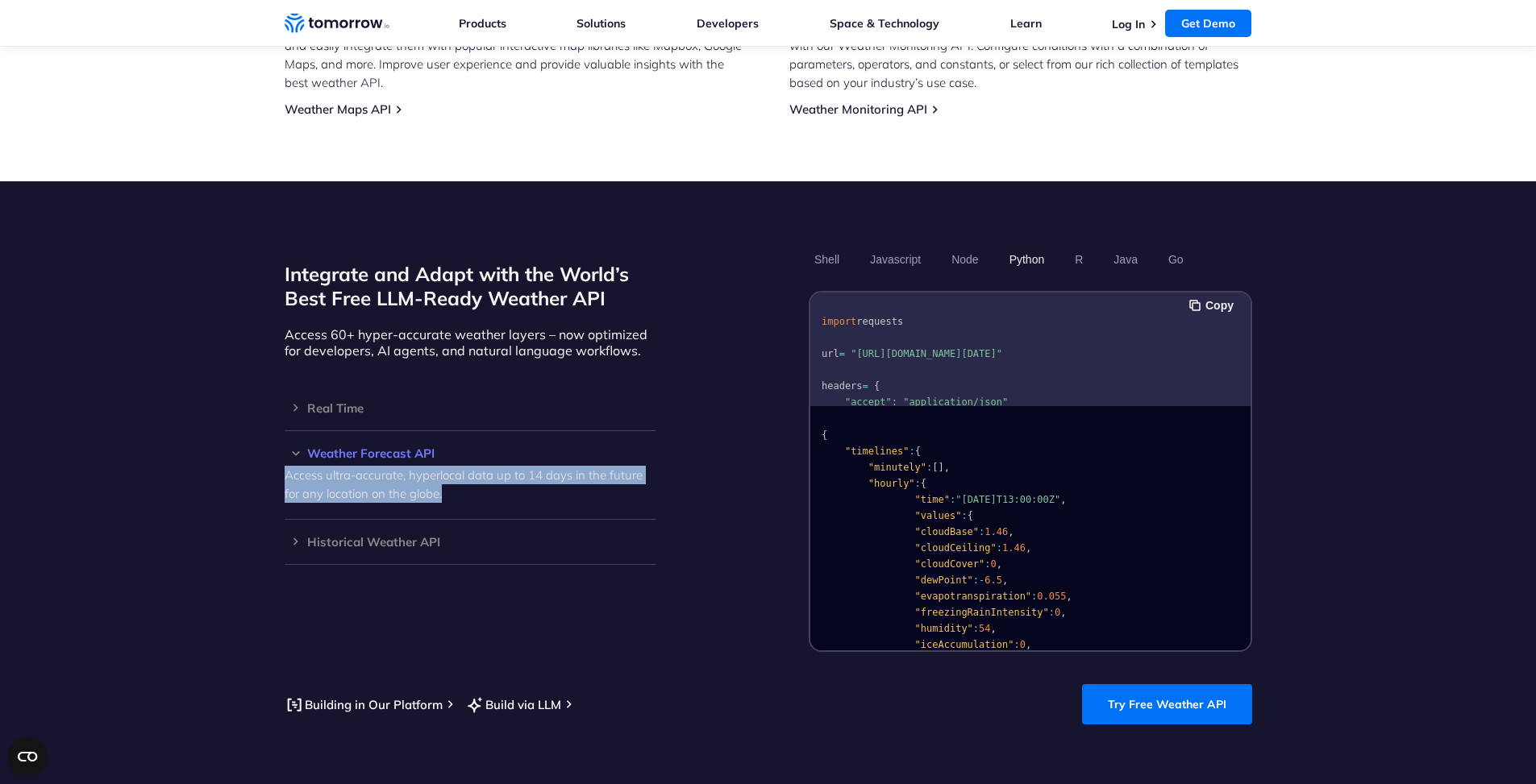
drag, startPoint x: 284, startPoint y: 458, endPoint x: 660, endPoint y: 476, distance: 376.4
click at [660, 476] on div "Integrate and Adapt with the World’s Best Free LLM-Ready Weather API Access 60+…" at bounding box center [769, 448] width 968 height 406
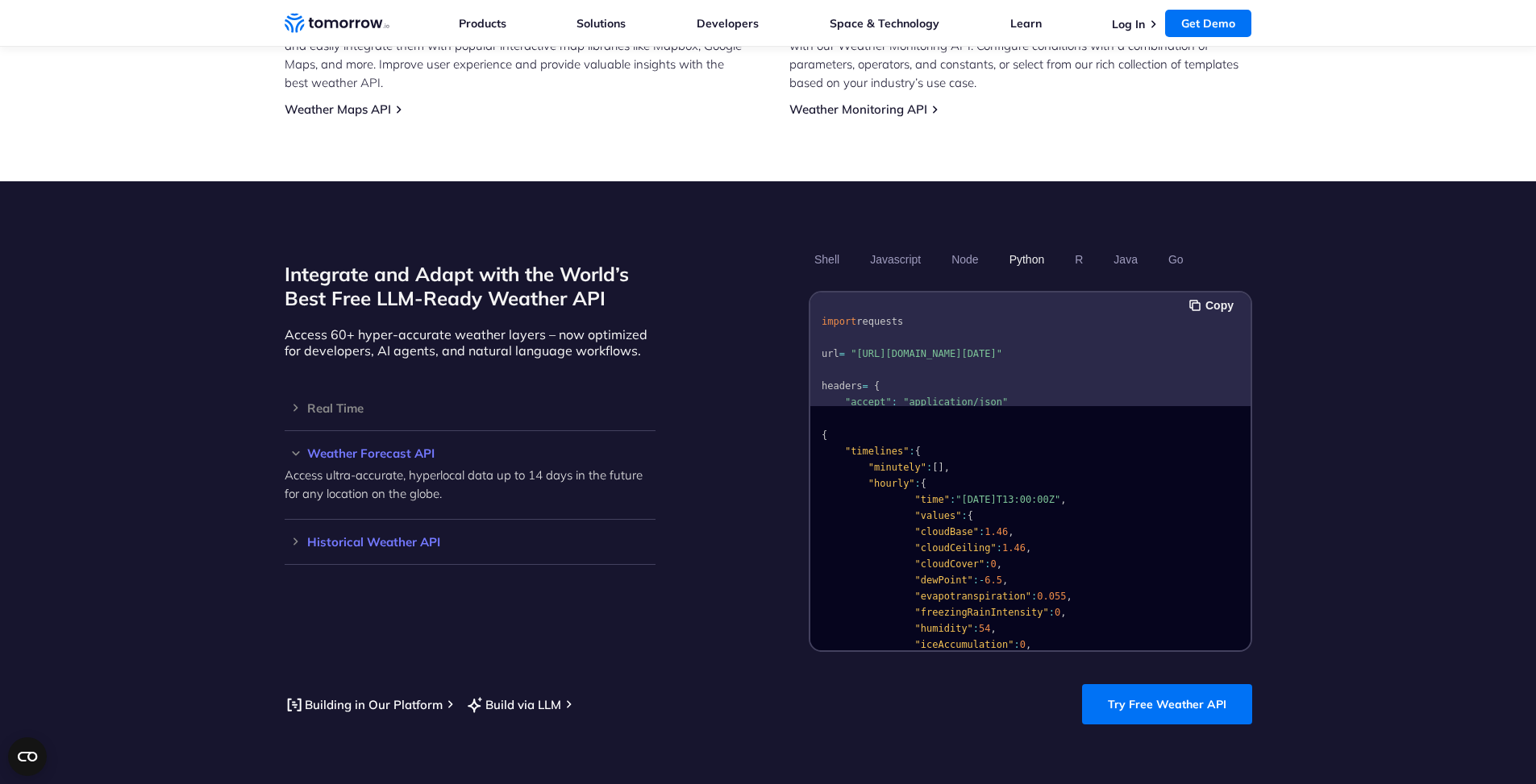
click at [297, 536] on h3 "Historical Weather API" at bounding box center [470, 541] width 371 height 12
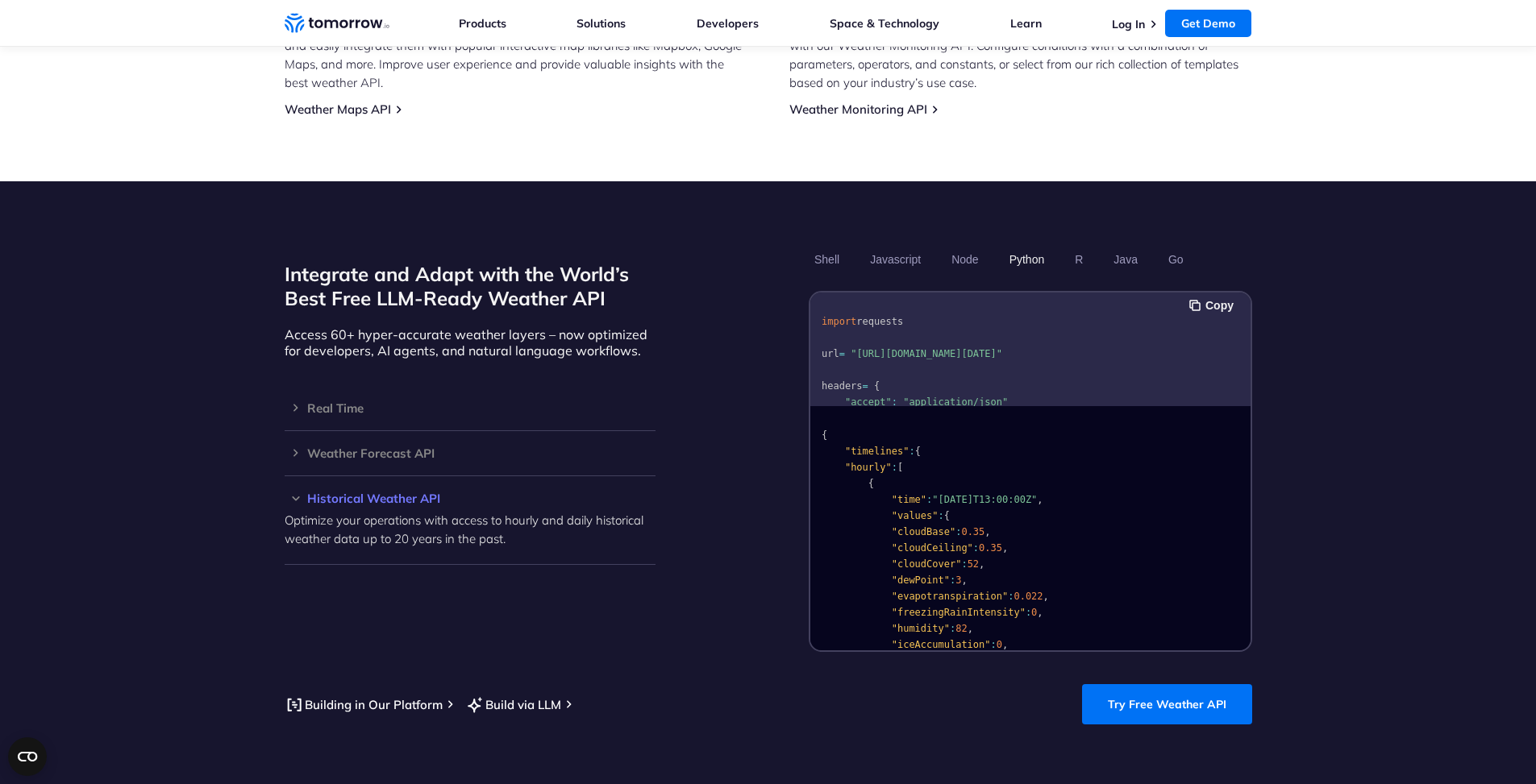
scroll to position [1290, 0]
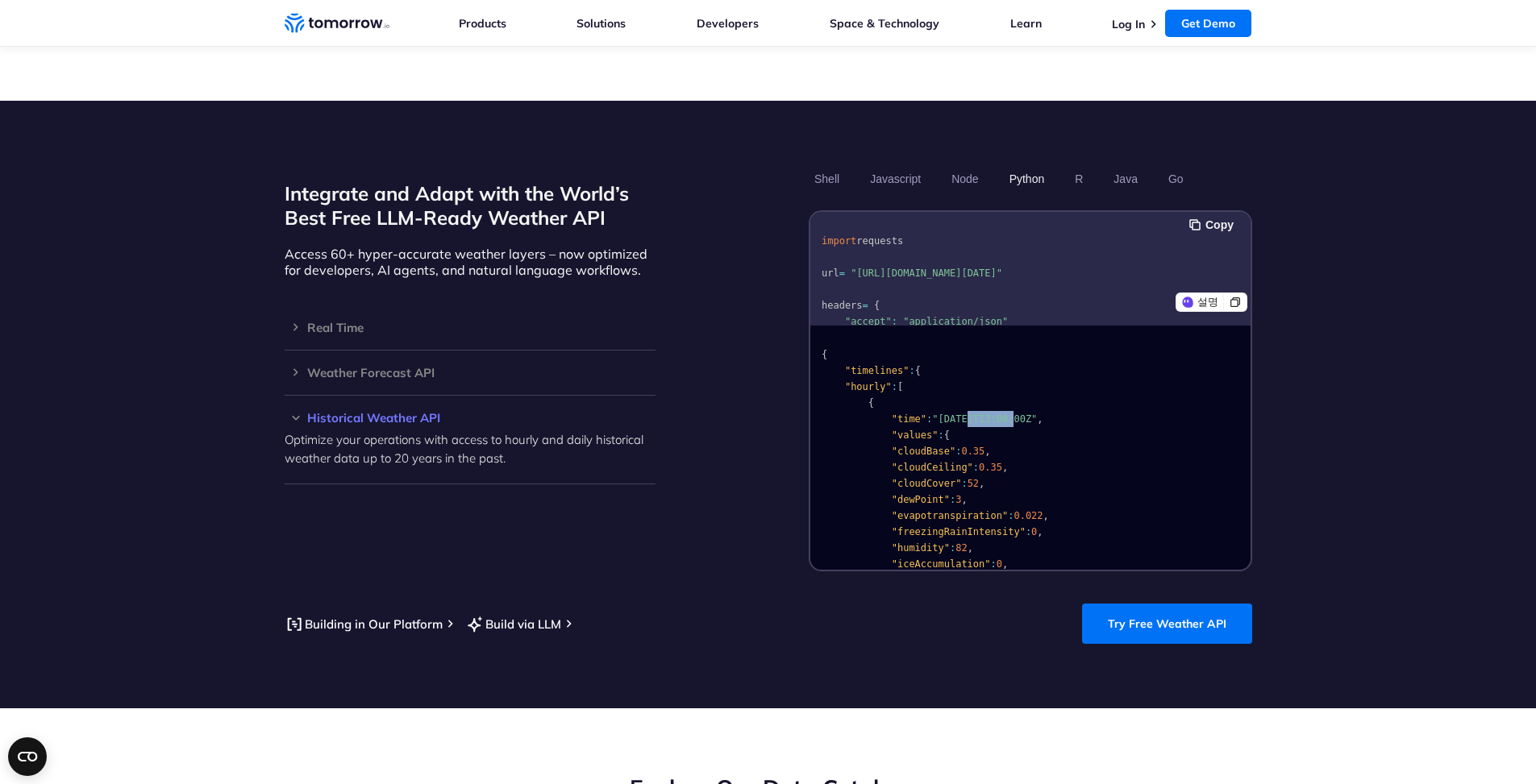
drag, startPoint x: 955, startPoint y: 397, endPoint x: 1098, endPoint y: 402, distance: 143.1
click at [1019, 413] on span ""2023-02-13T13:00:00Z"" at bounding box center [984, 419] width 104 height 11
click at [967, 445] on span "0.35" at bounding box center [973, 451] width 24 height 11
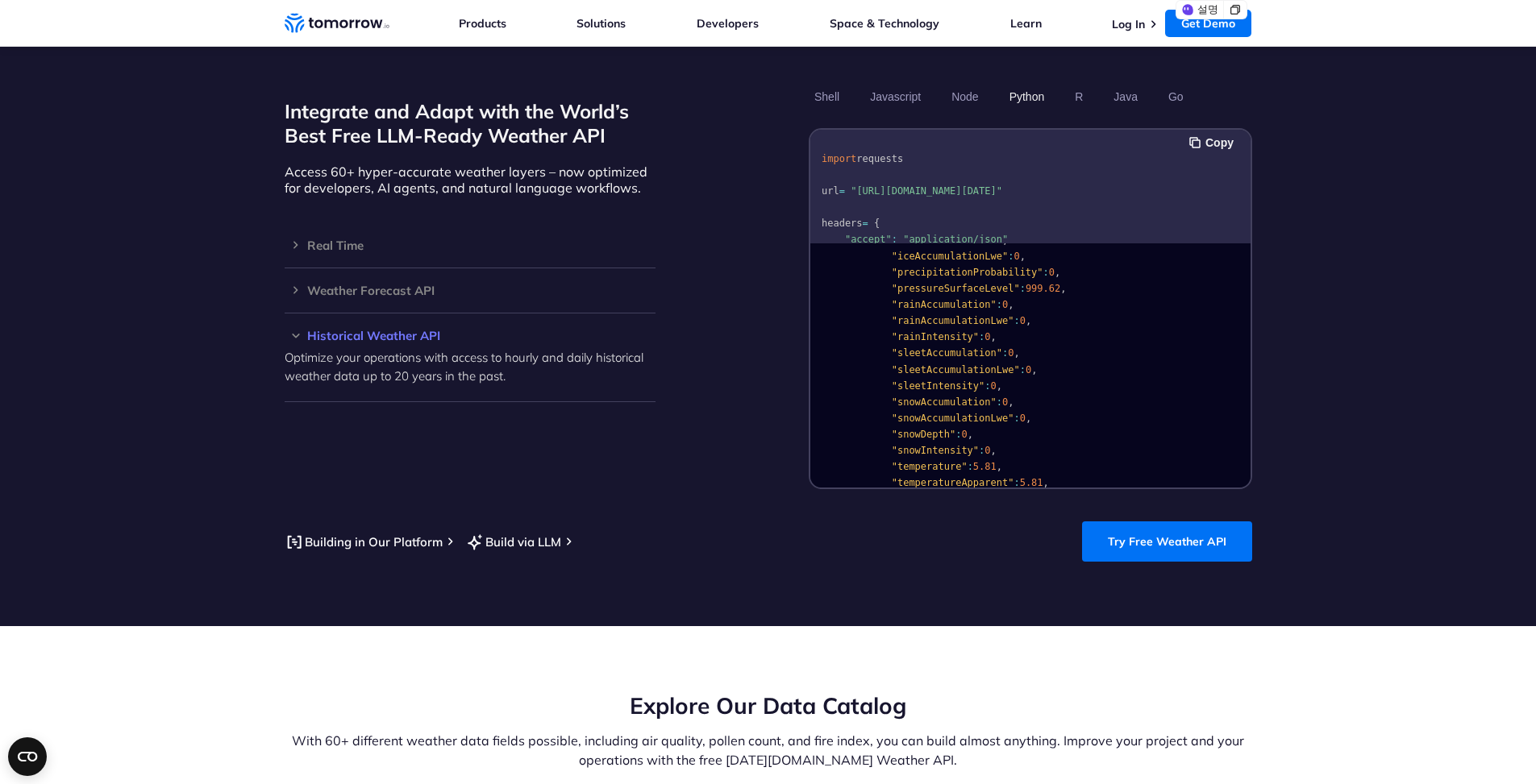
scroll to position [1370, 0]
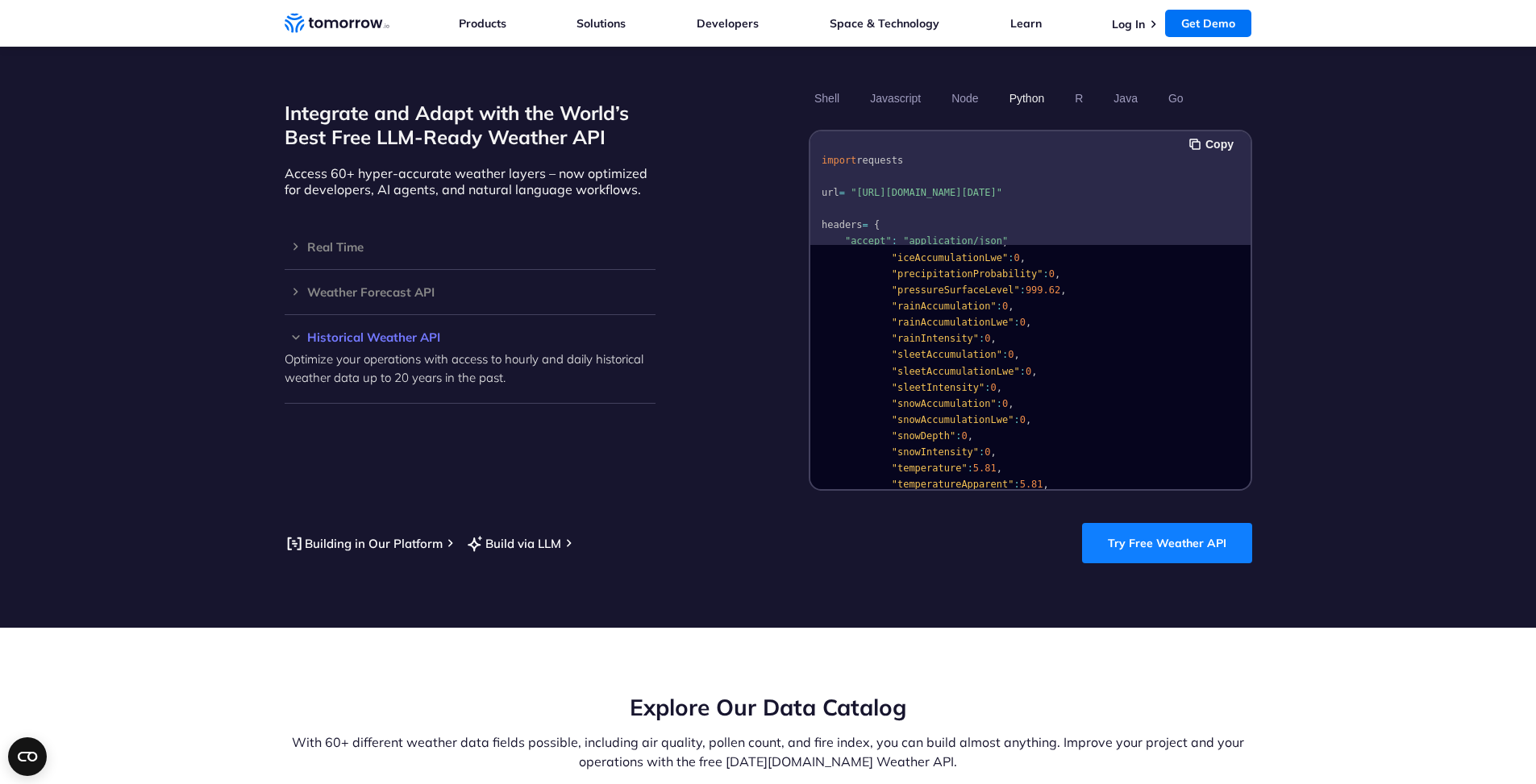
click at [1205, 529] on link "Try Free Weather API" at bounding box center [1167, 543] width 170 height 40
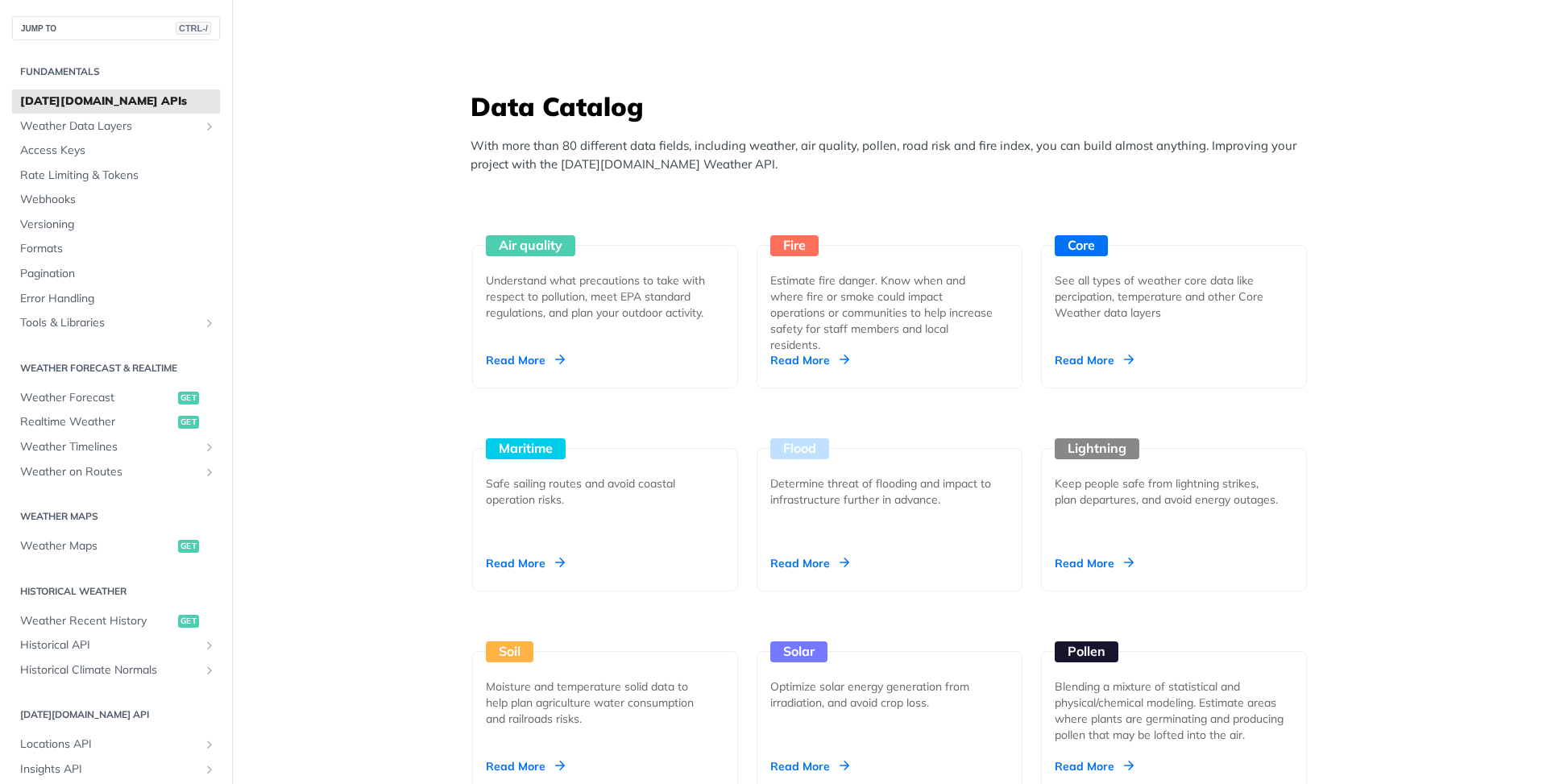
scroll to position [1434, 0]
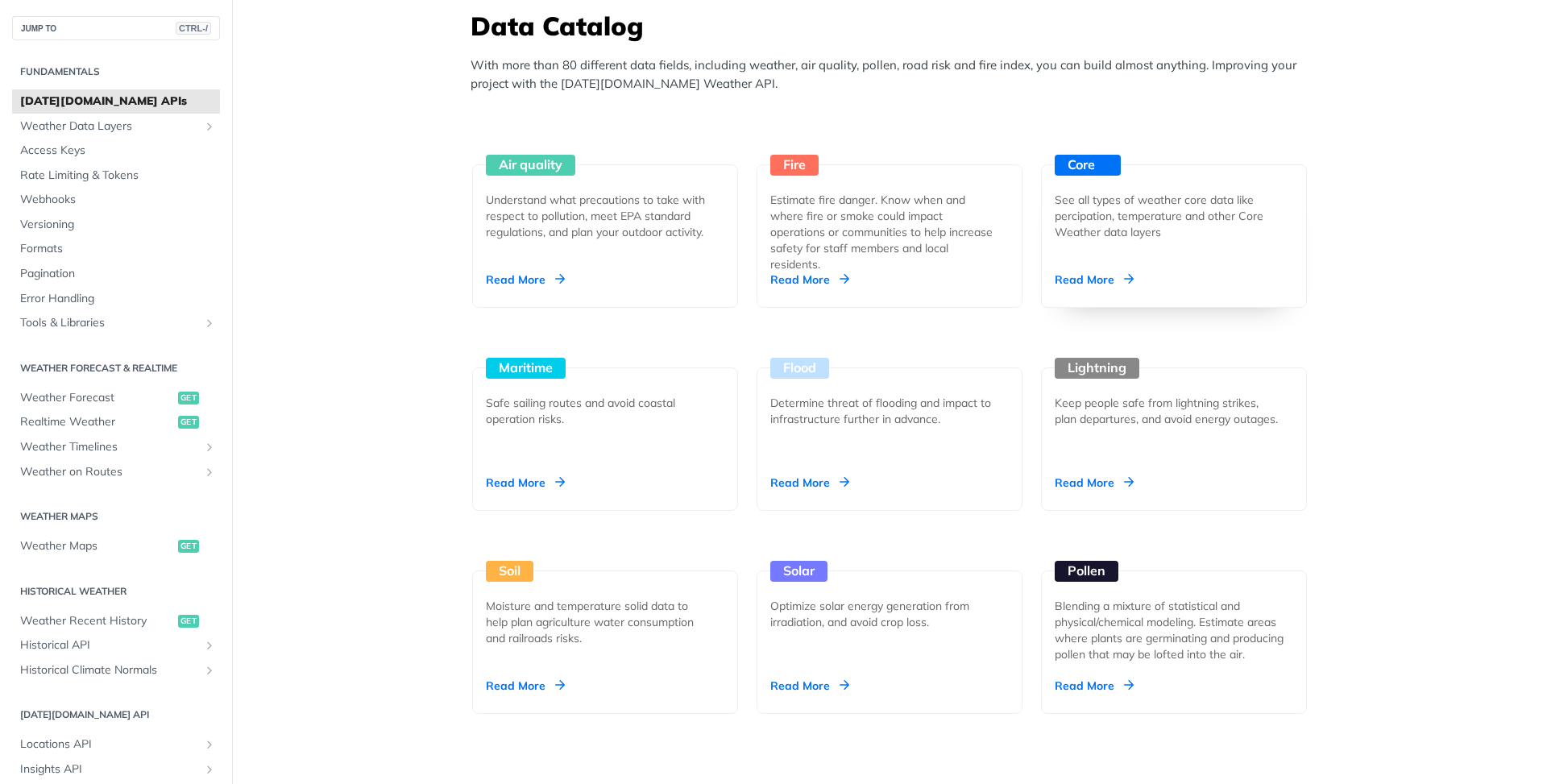
click at [1100, 276] on div "Read More" at bounding box center [1094, 279] width 79 height 16
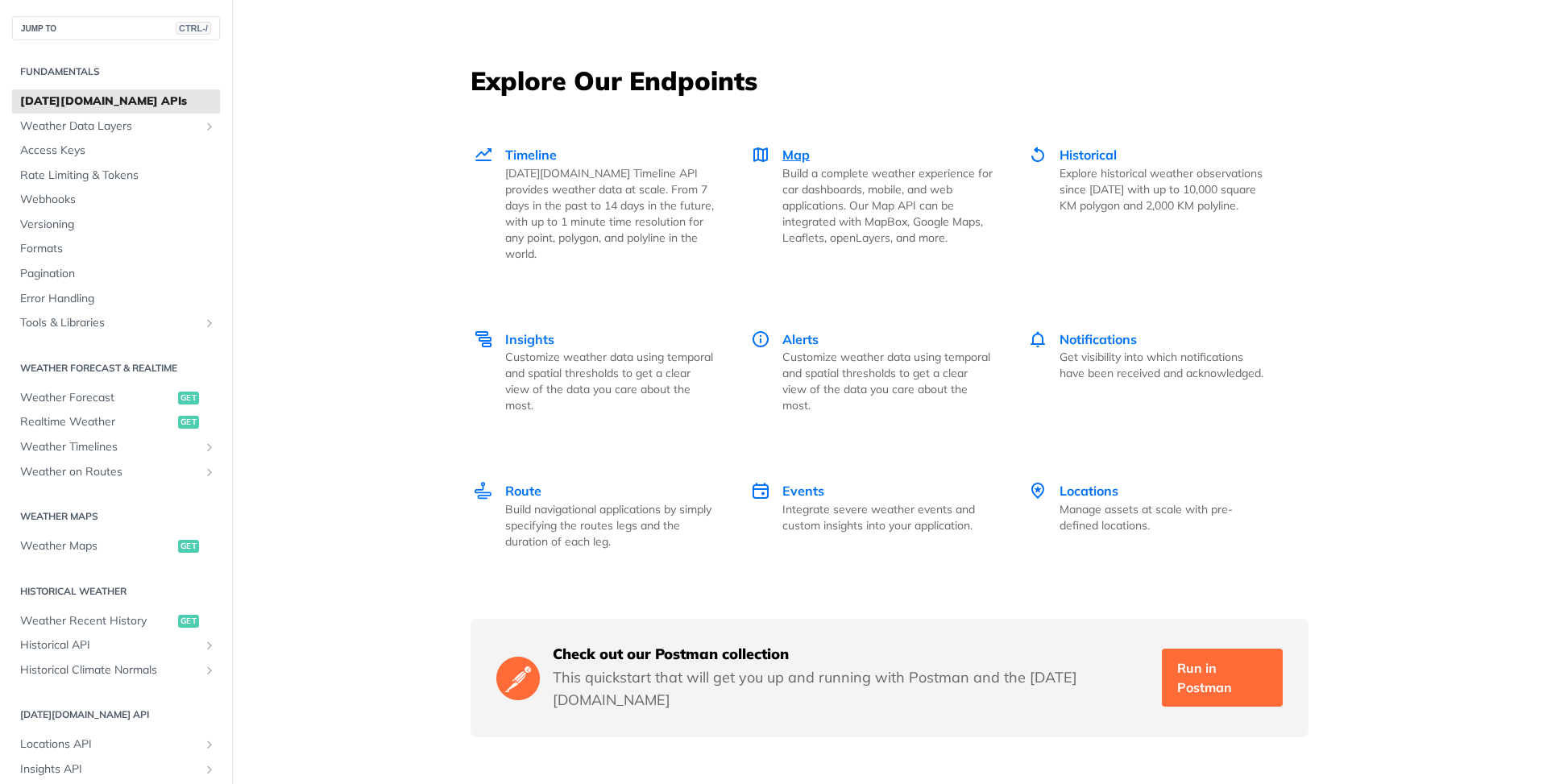
scroll to position [2401, 0]
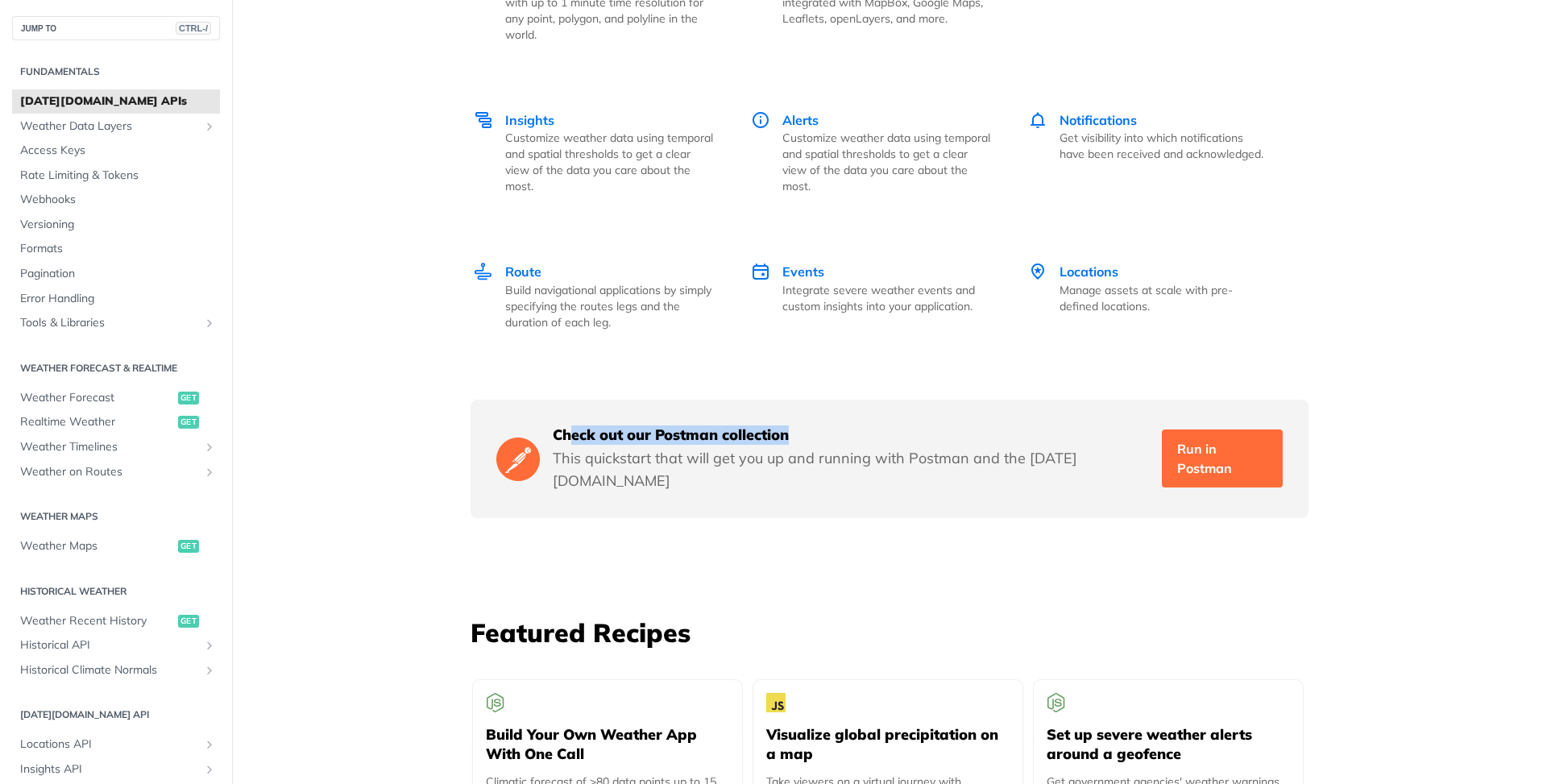
drag, startPoint x: 583, startPoint y: 420, endPoint x: 899, endPoint y: 424, distance: 316.0
click at [899, 425] on h5 "Check out our Postman collection" at bounding box center [850, 434] width 596 height 19
click at [897, 425] on h5 "Check out our Postman collection" at bounding box center [850, 434] width 596 height 19
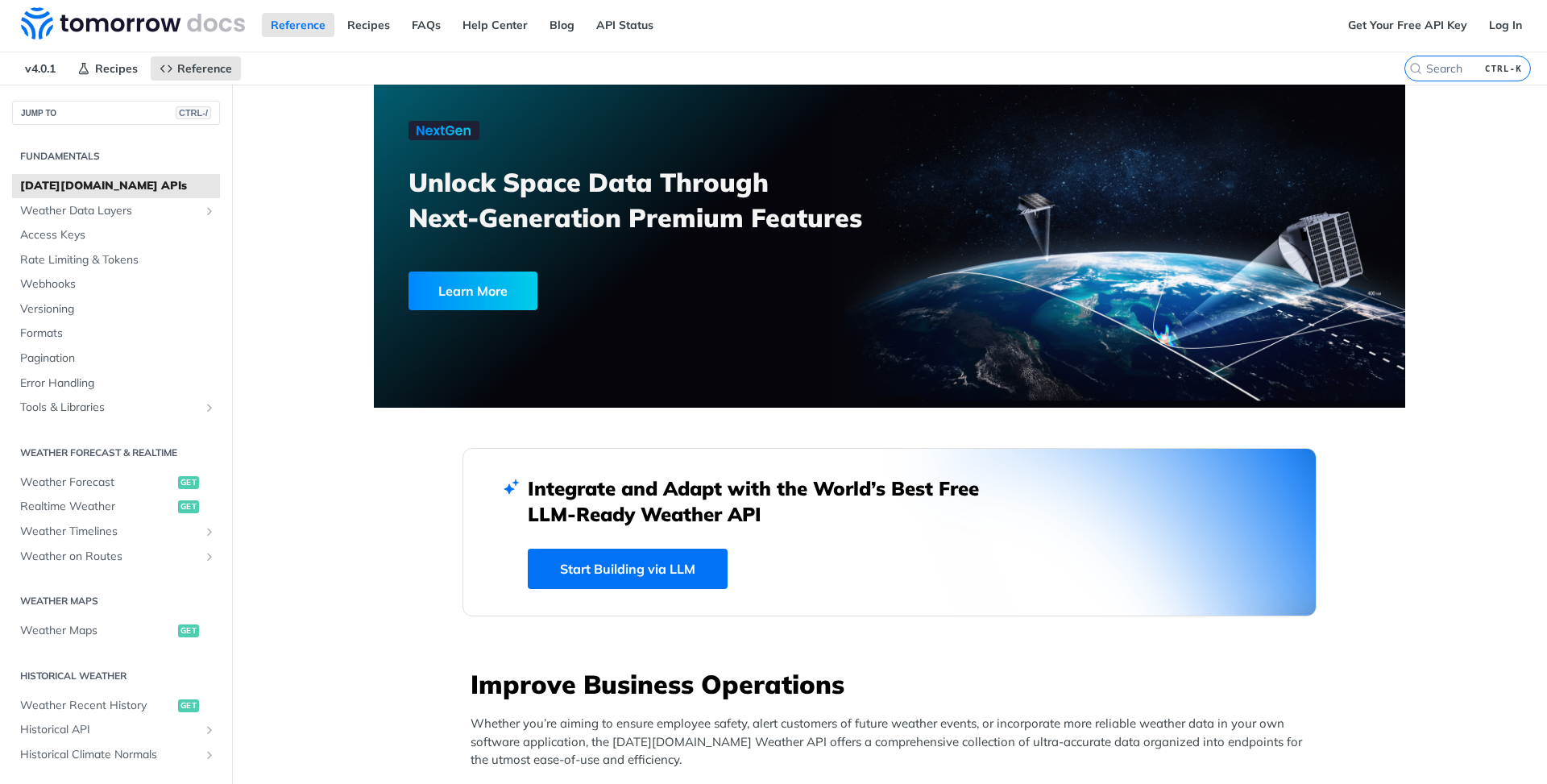
scroll to position [0, 0]
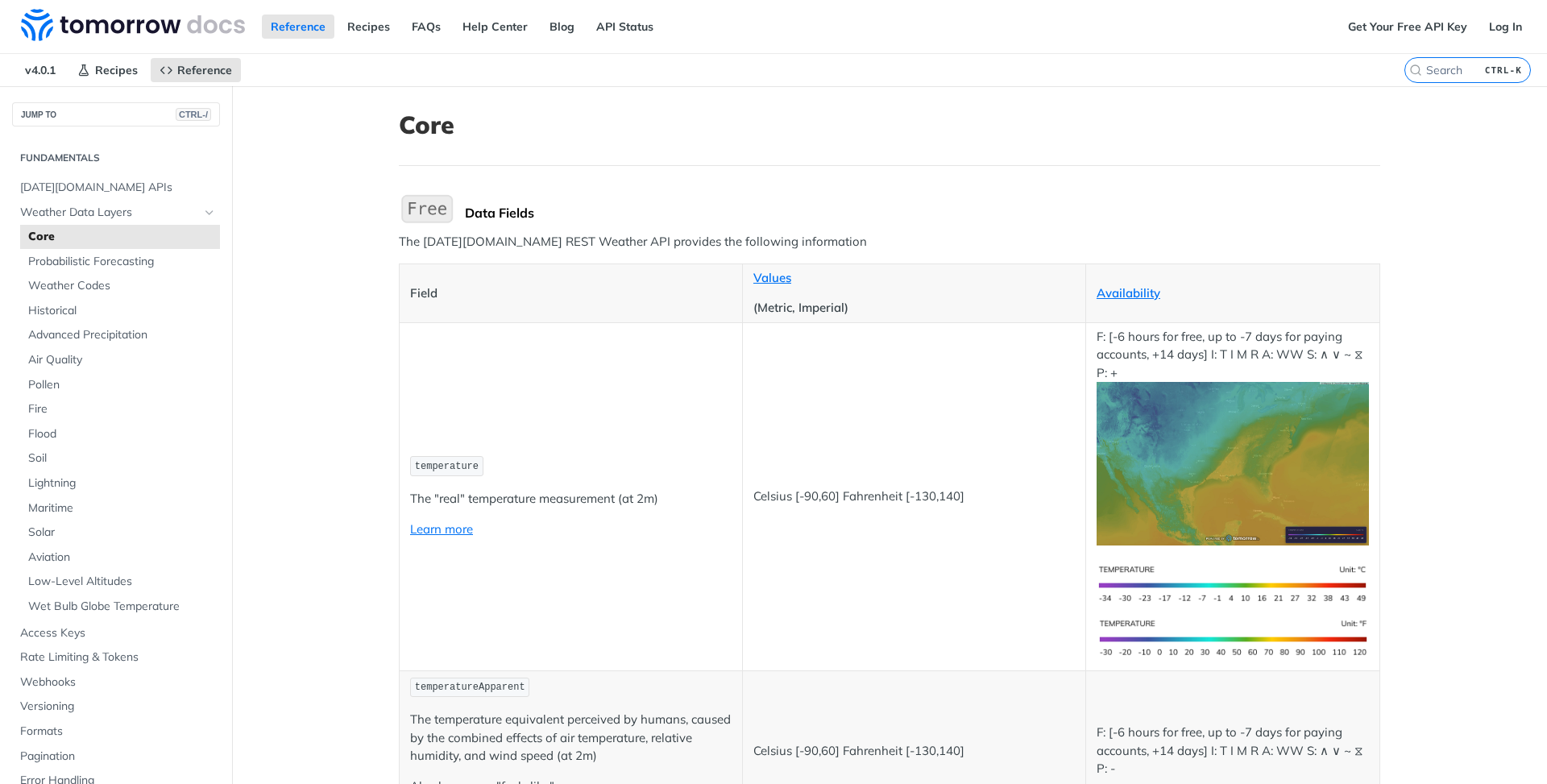
scroll to position [161, 0]
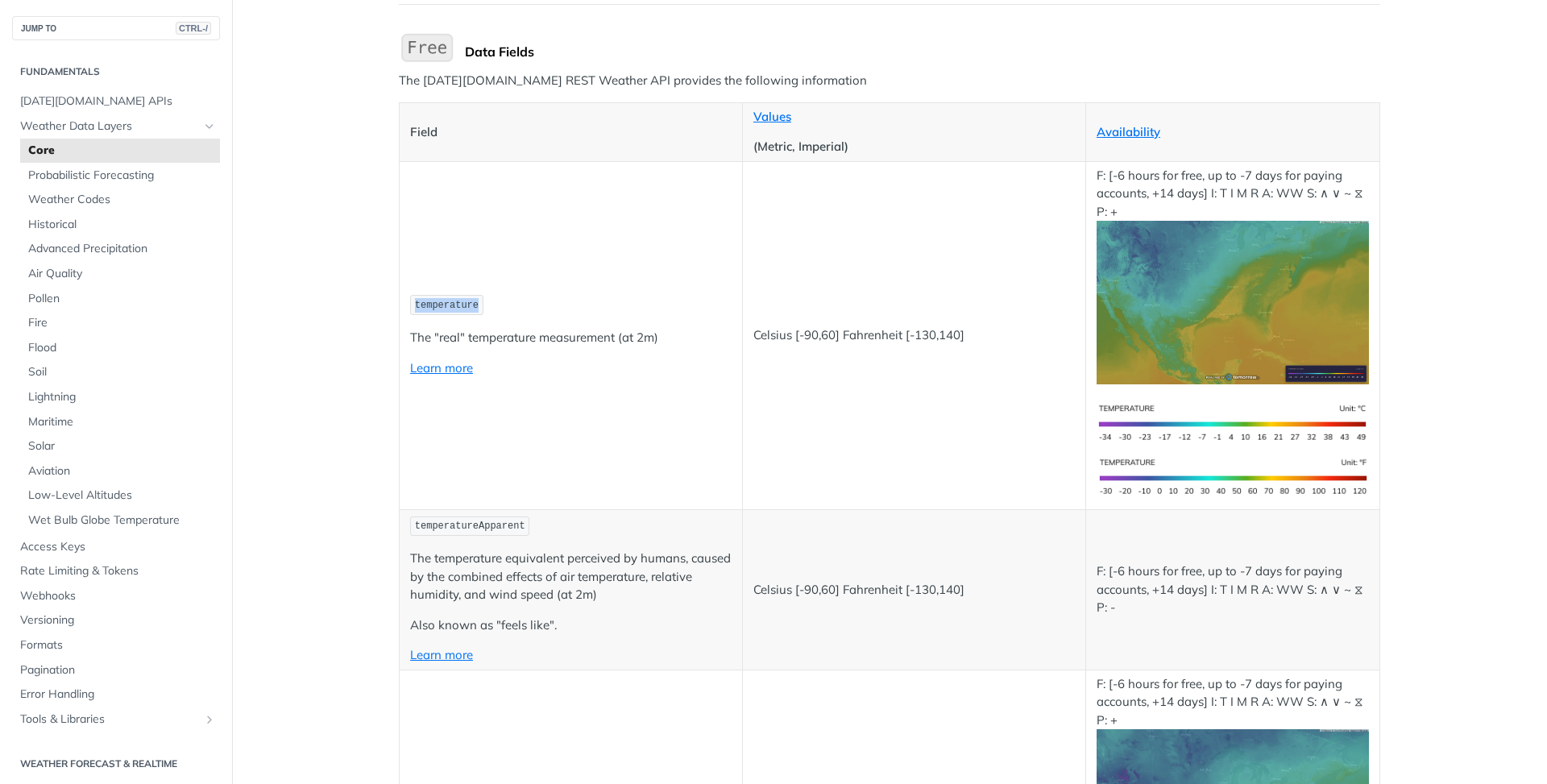
drag, startPoint x: 402, startPoint y: 304, endPoint x: 518, endPoint y: 303, distance: 116.0
click at [518, 303] on td "temperature The "real" temperature measurement (at 2m) Learn more" at bounding box center [571, 335] width 343 height 348
drag, startPoint x: 410, startPoint y: 341, endPoint x: 652, endPoint y: 339, distance: 242.0
click at [652, 339] on td "temperature The "real" temperature measurement (at 2m) Learn more" at bounding box center [571, 335] width 343 height 348
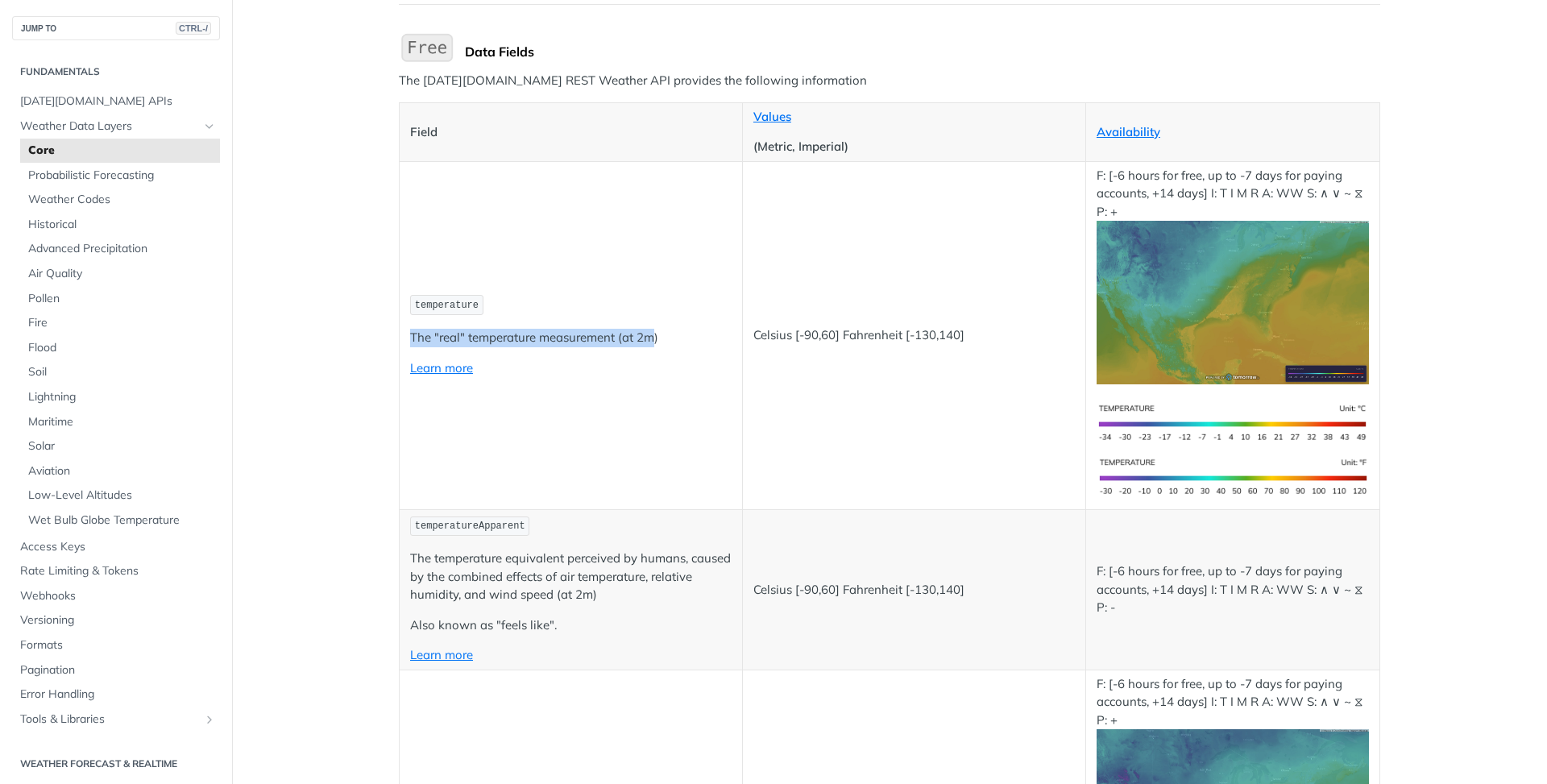
click at [592, 336] on p "The "real" temperature measurement (at 2m)" at bounding box center [571, 338] width 321 height 18
drag, startPoint x: 776, startPoint y: 338, endPoint x: 983, endPoint y: 339, distance: 207.0
click at [984, 339] on td "Celsius [-90,60] Fahrenheit [-130,140]" at bounding box center [913, 335] width 343 height 348
click at [982, 339] on p "Celsius [-90,60] Fahrenheit [-130,140]" at bounding box center [913, 335] width 321 height 18
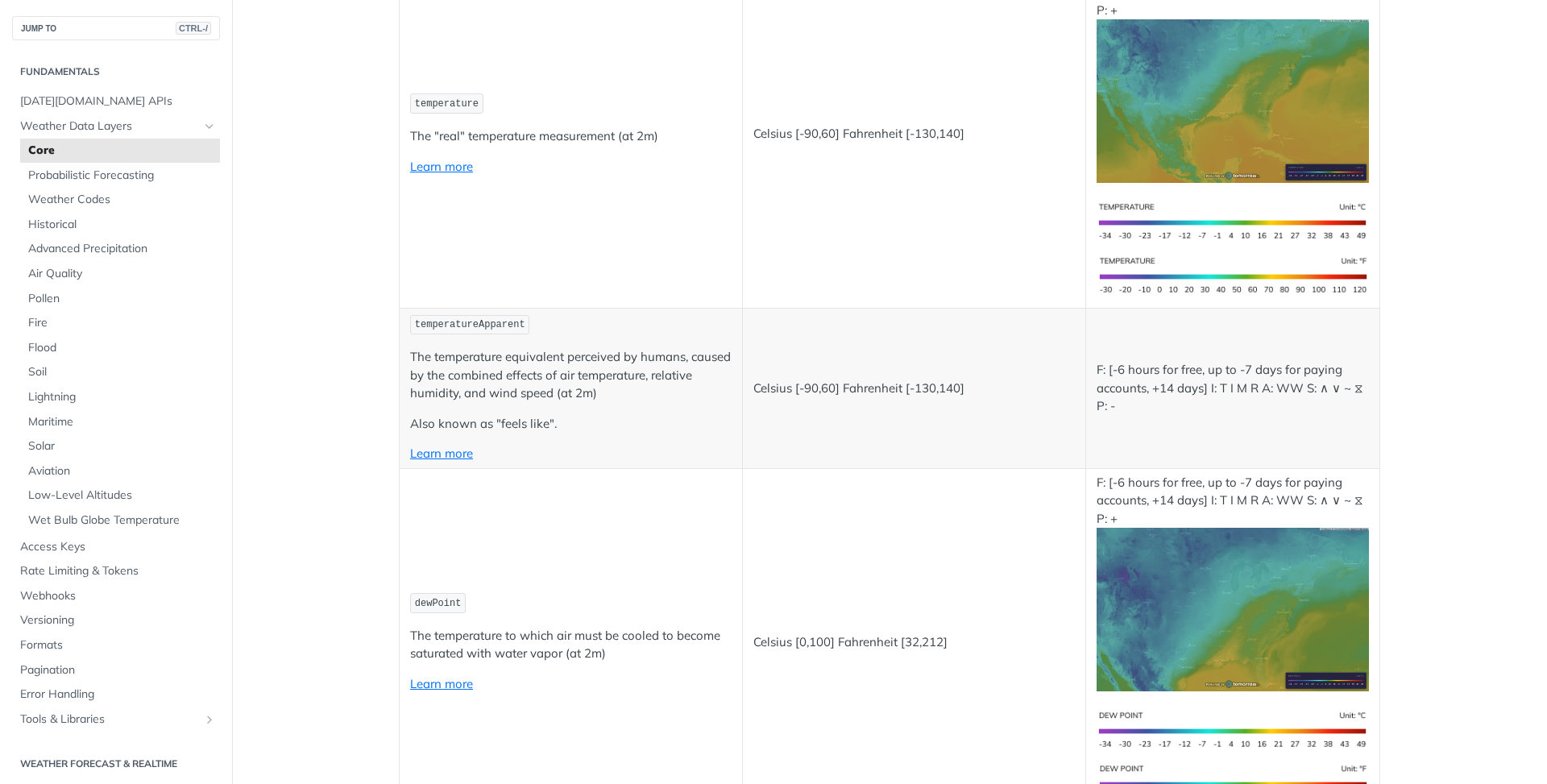
scroll to position [403, 0]
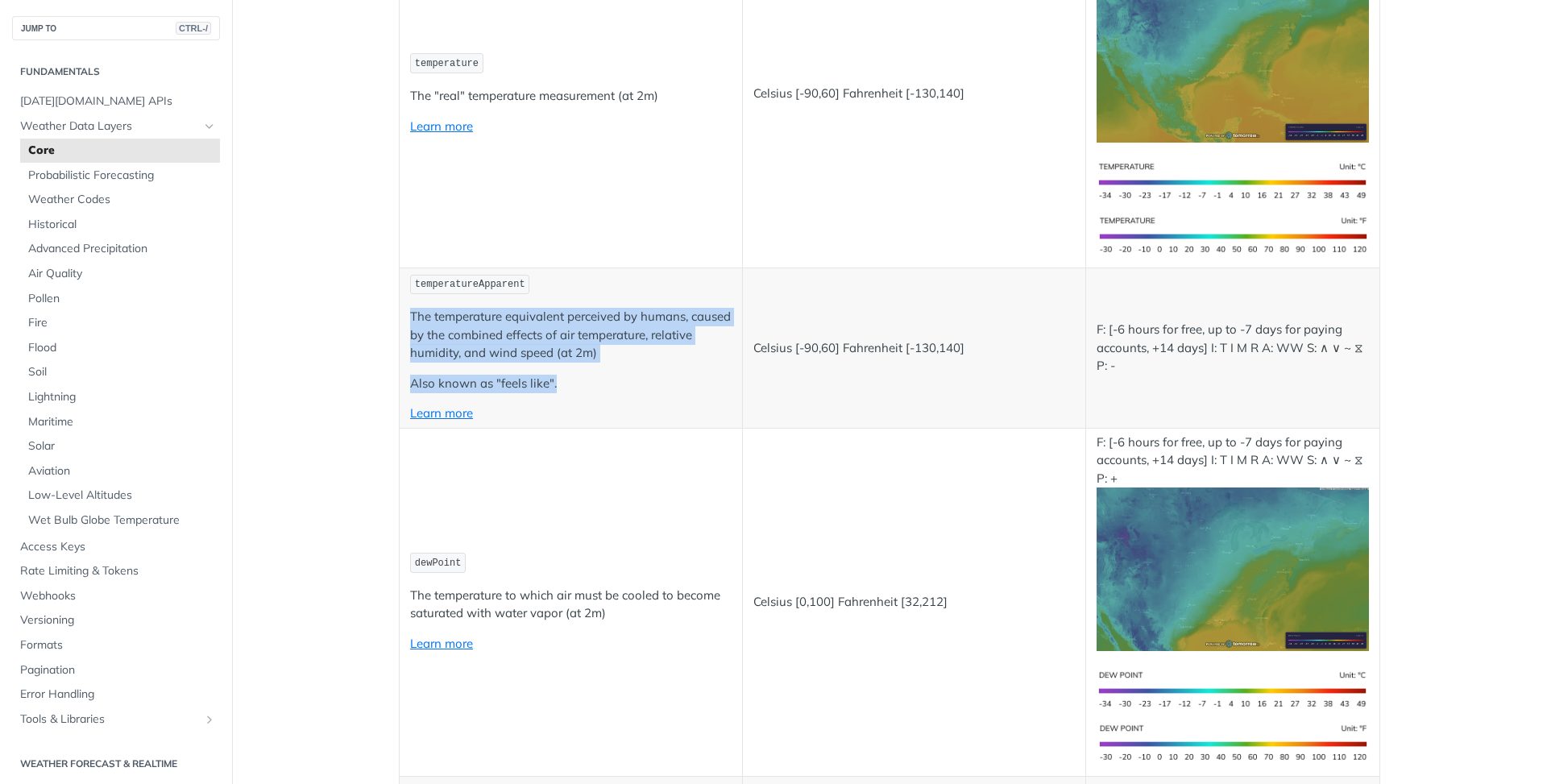
drag, startPoint x: 404, startPoint y: 321, endPoint x: 697, endPoint y: 366, distance: 296.4
click at [697, 366] on td "temperatureApparent The temperature equivalent perceived by humans, caused by t…" at bounding box center [571, 347] width 343 height 160
click at [698, 354] on p "The temperature equivalent perceived by humans, caused by the combined effects …" at bounding box center [571, 335] width 321 height 55
drag, startPoint x: 425, startPoint y: 321, endPoint x: 609, endPoint y: 387, distance: 195.5
click at [595, 387] on td "temperatureApparent The temperature equivalent perceived by humans, caused by t…" at bounding box center [571, 347] width 343 height 160
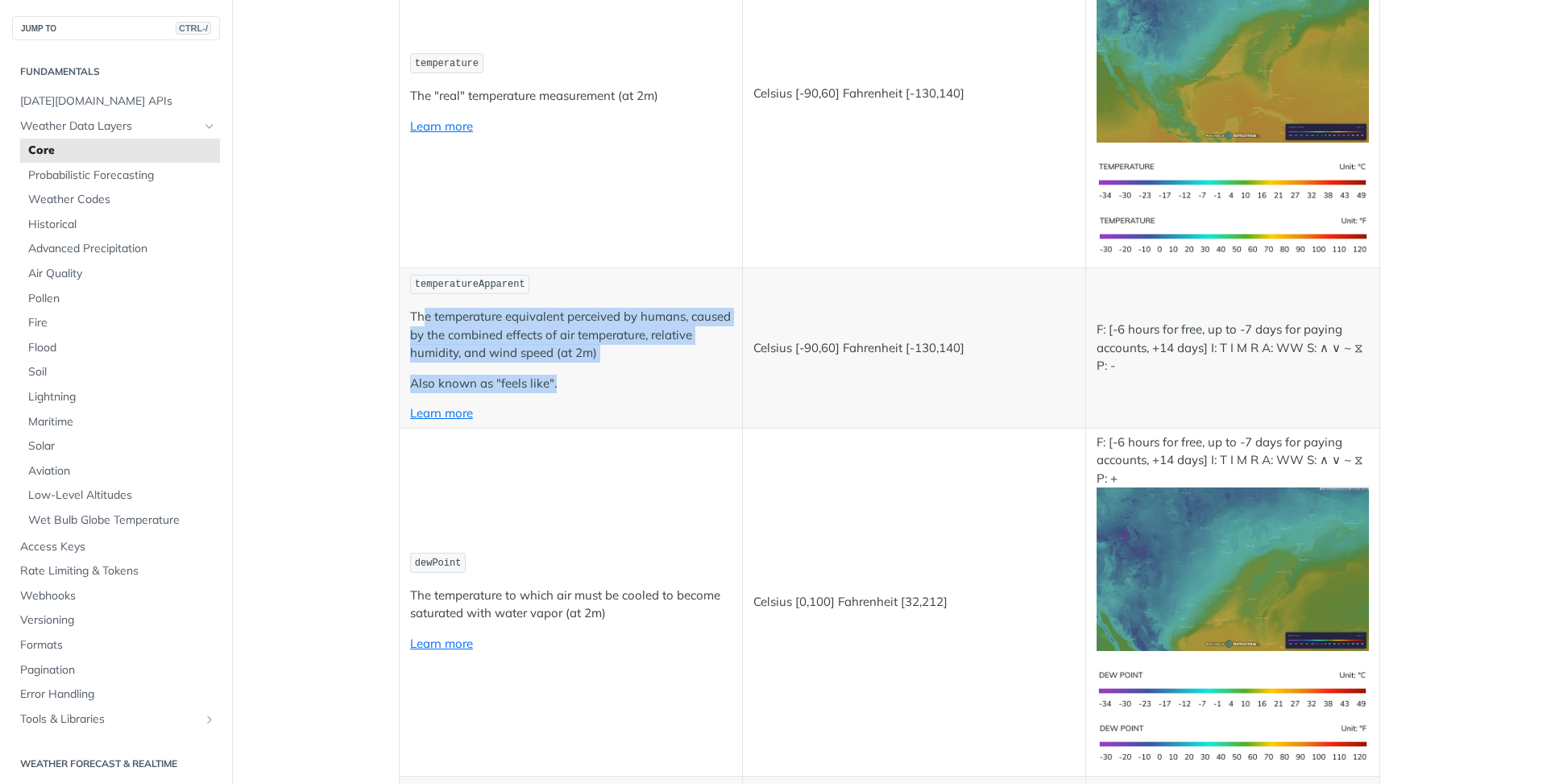
click at [640, 365] on td "temperatureApparent The temperature equivalent perceived by humans, caused by t…" at bounding box center [571, 347] width 343 height 160
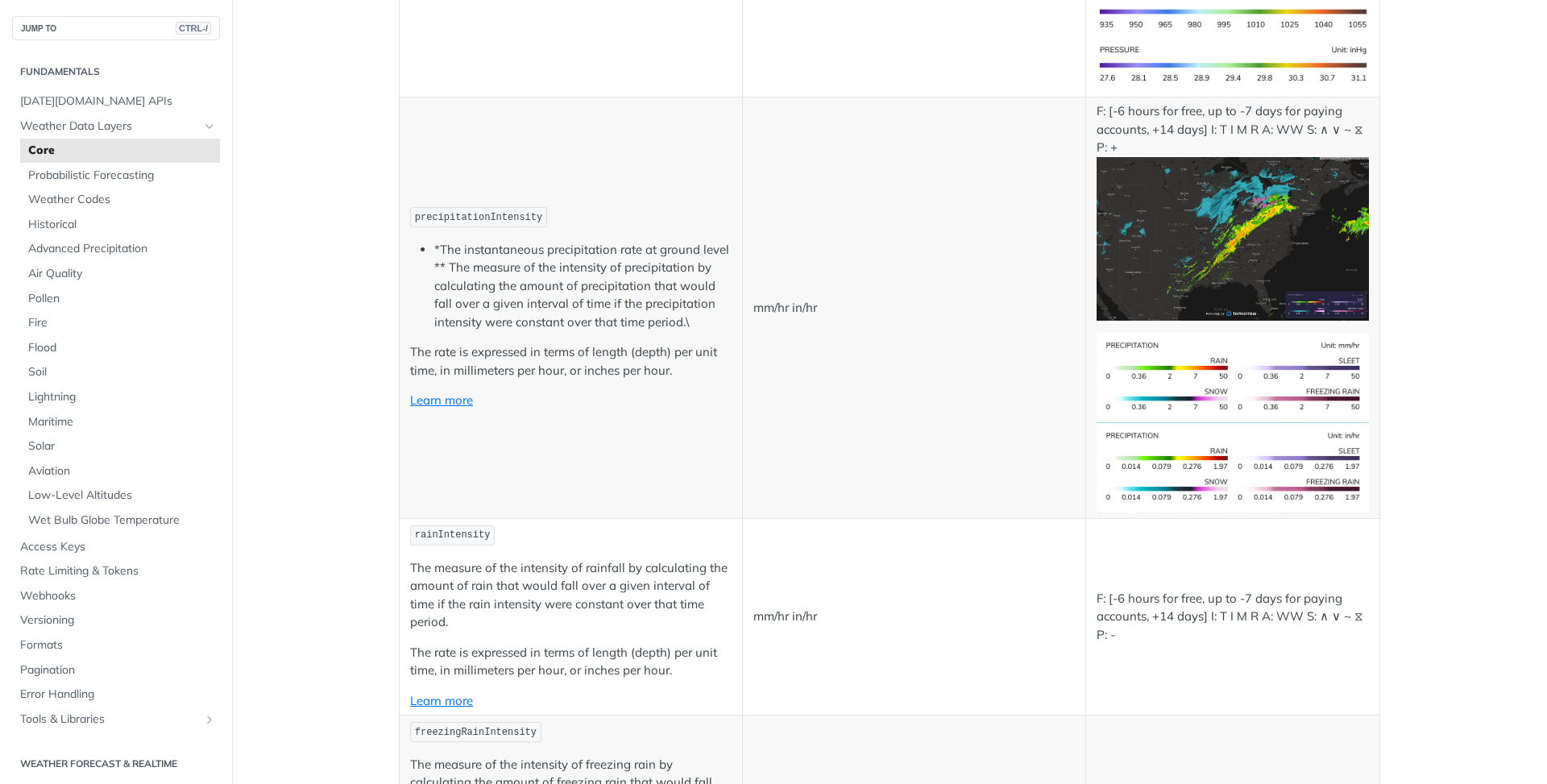
scroll to position [2820, 0]
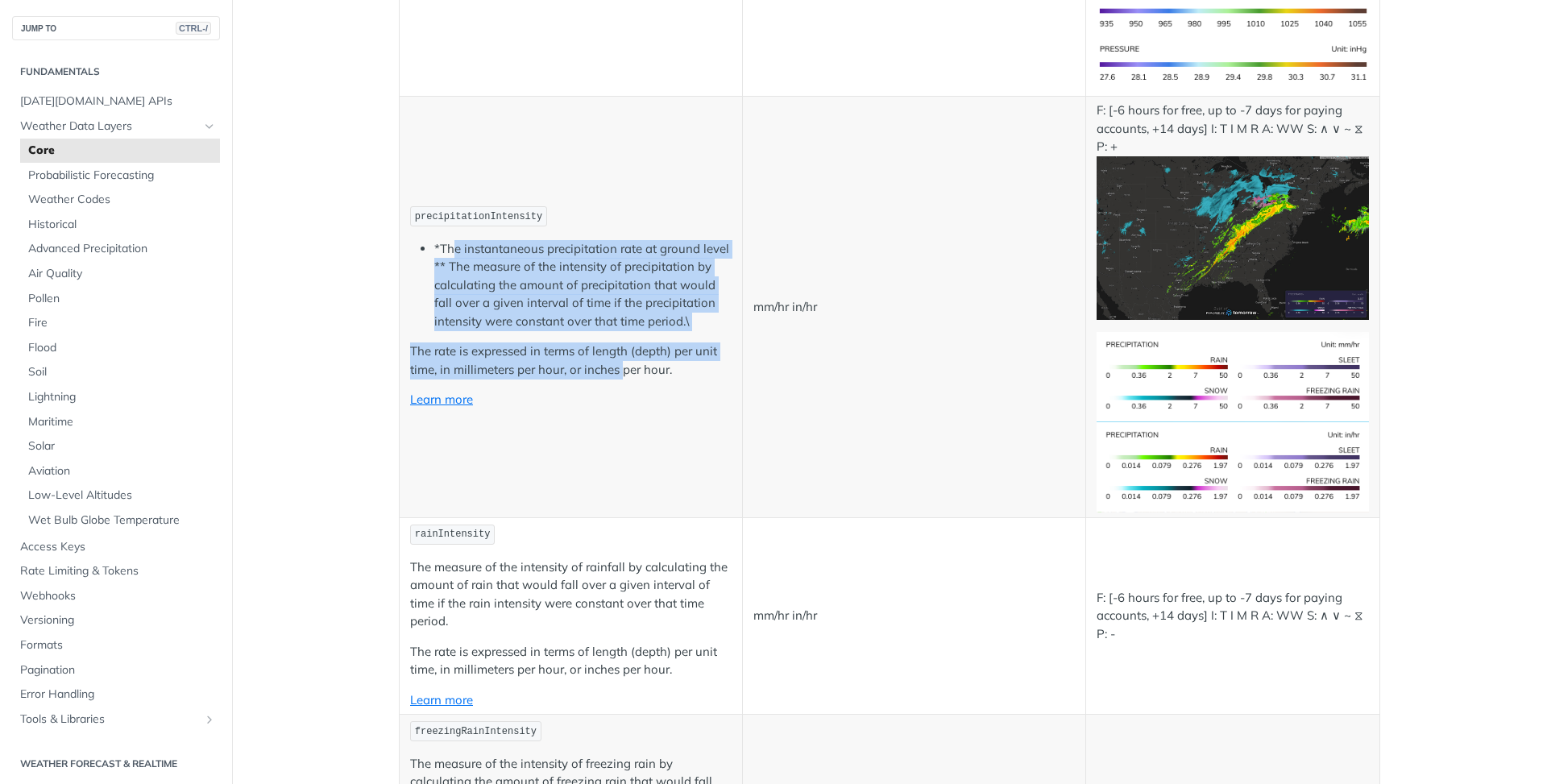
drag, startPoint x: 452, startPoint y: 253, endPoint x: 637, endPoint y: 360, distance: 213.7
click at [624, 372] on td "precipitationIntensity *The instantaneous precipitation rate at ground level **…" at bounding box center [571, 308] width 343 height 421
click at [619, 302] on li "*The instantaneous precipitation rate at ground level ** The measure of the int…" at bounding box center [583, 285] width 298 height 91
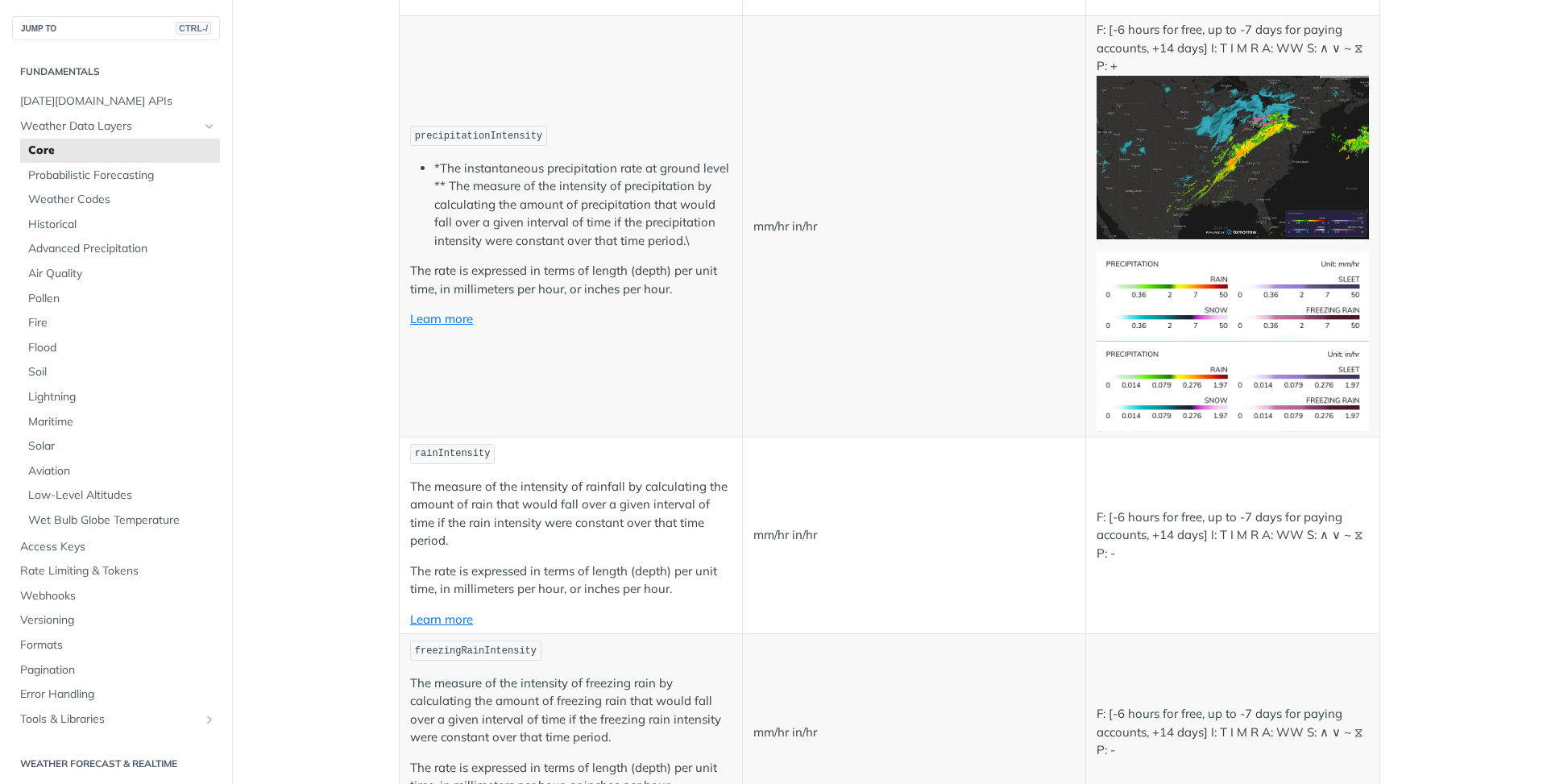
scroll to position [3062, 0]
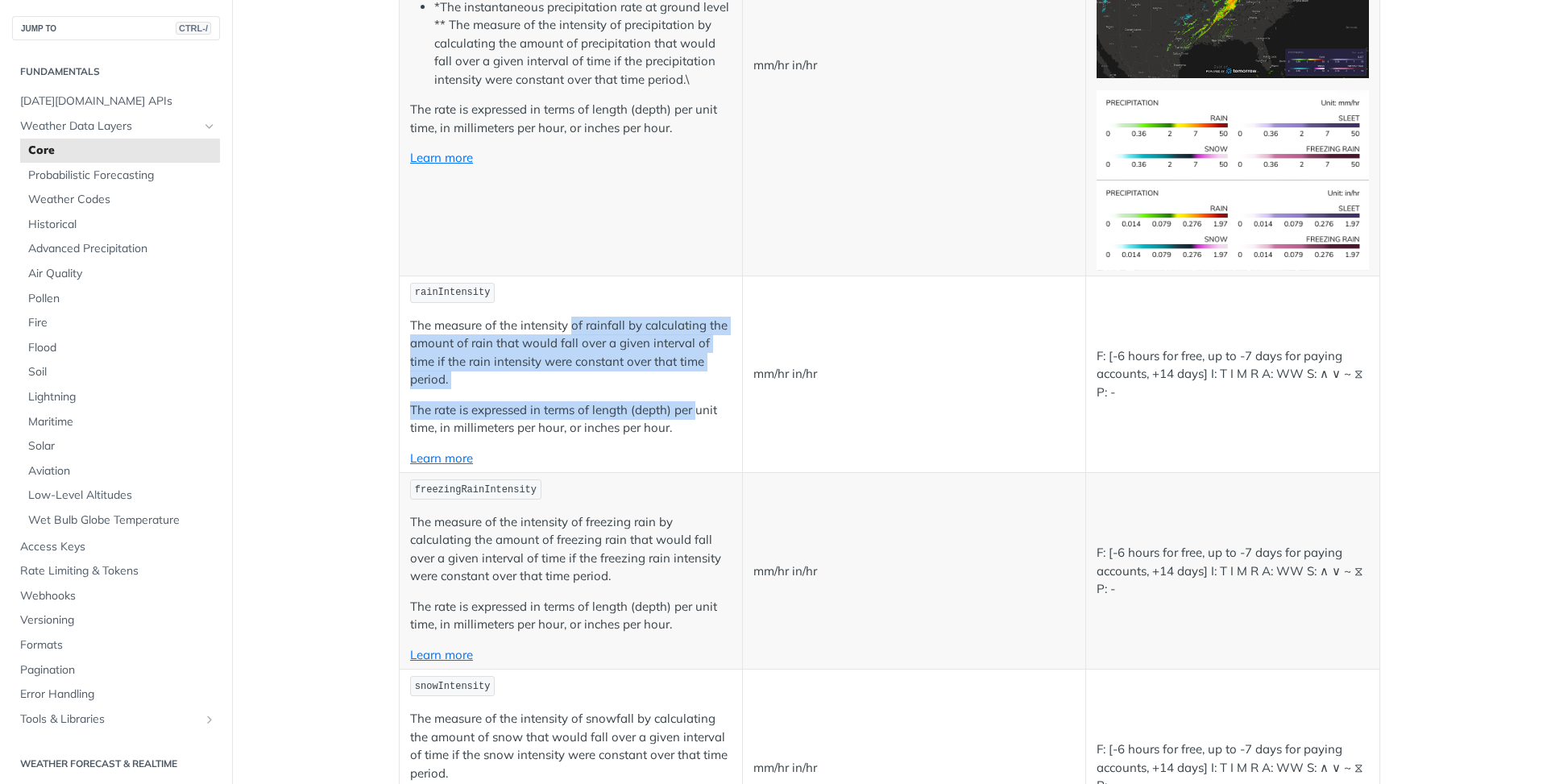
drag, startPoint x: 567, startPoint y: 332, endPoint x: 730, endPoint y: 438, distance: 194.4
click at [726, 435] on td "rainIntensity The measure of the intensity of rainfall by calculating the amoun…" at bounding box center [571, 374] width 343 height 197
click at [678, 380] on p "The measure of the intensity of rainfall by calculating the amount of rain that…" at bounding box center [571, 353] width 321 height 72
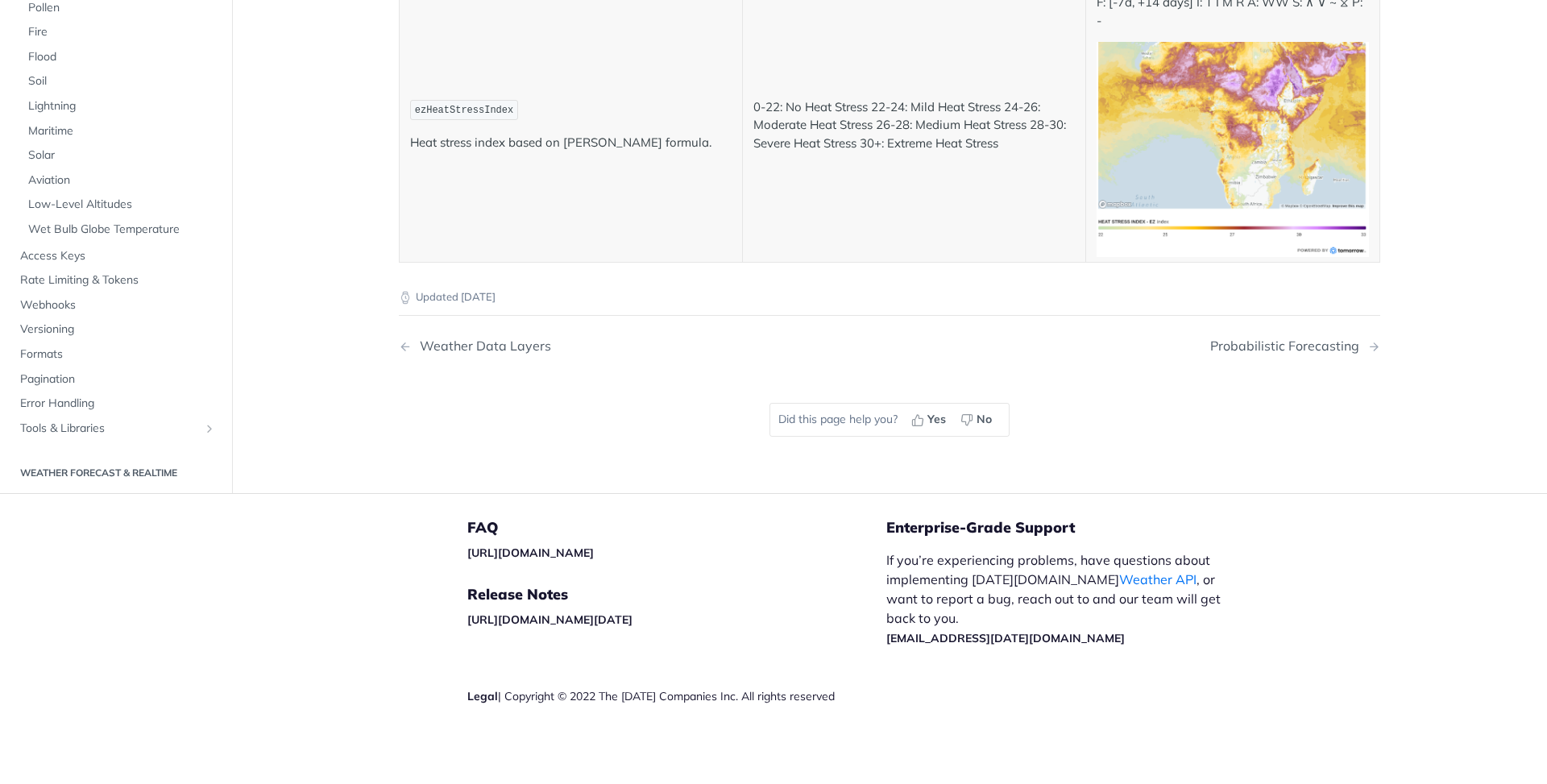
scroll to position [0, 0]
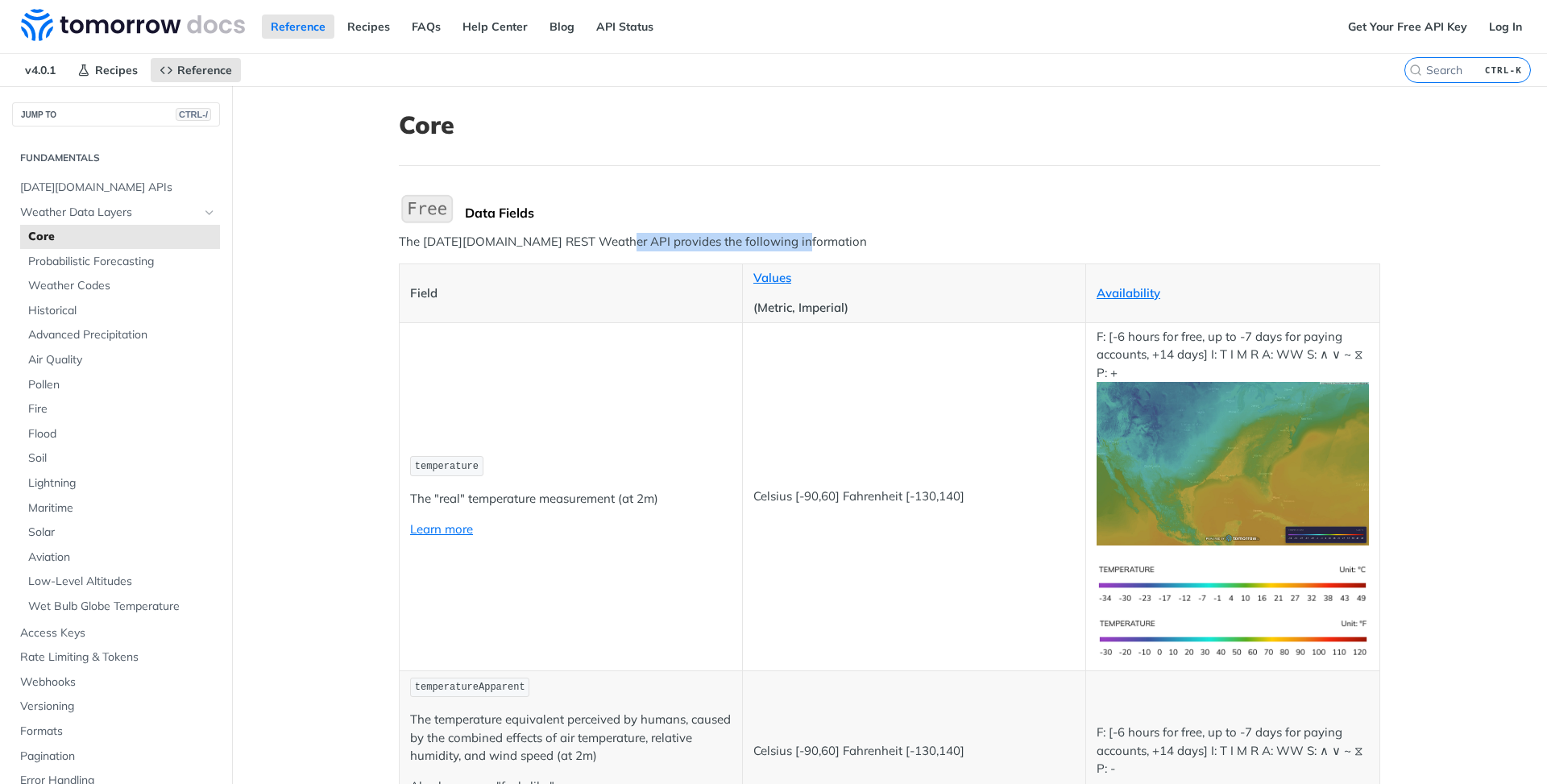
drag, startPoint x: 605, startPoint y: 241, endPoint x: 798, endPoint y: 245, distance: 193.0
click at [787, 245] on p "The [DATE][DOMAIN_NAME] REST Weather API provides the following information" at bounding box center [888, 242] width 981 height 18
click at [807, 244] on p "The [DATE][DOMAIN_NAME] REST Weather API provides the following information" at bounding box center [888, 242] width 981 height 18
click at [84, 309] on span "Historical" at bounding box center [122, 311] width 188 height 16
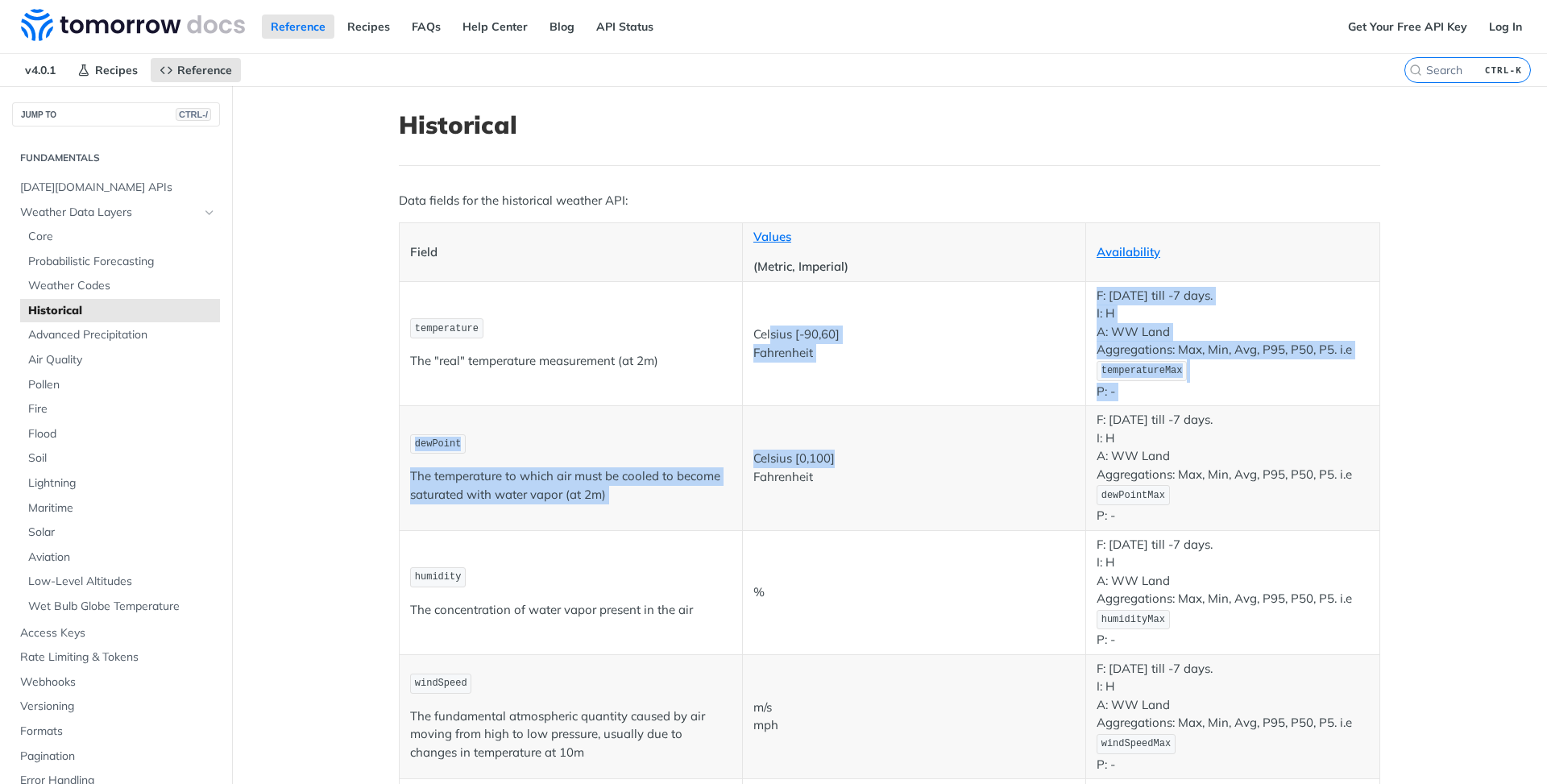
click at [921, 369] on td "Celsius [-90,60] Fahrenheit" at bounding box center [913, 343] width 343 height 124
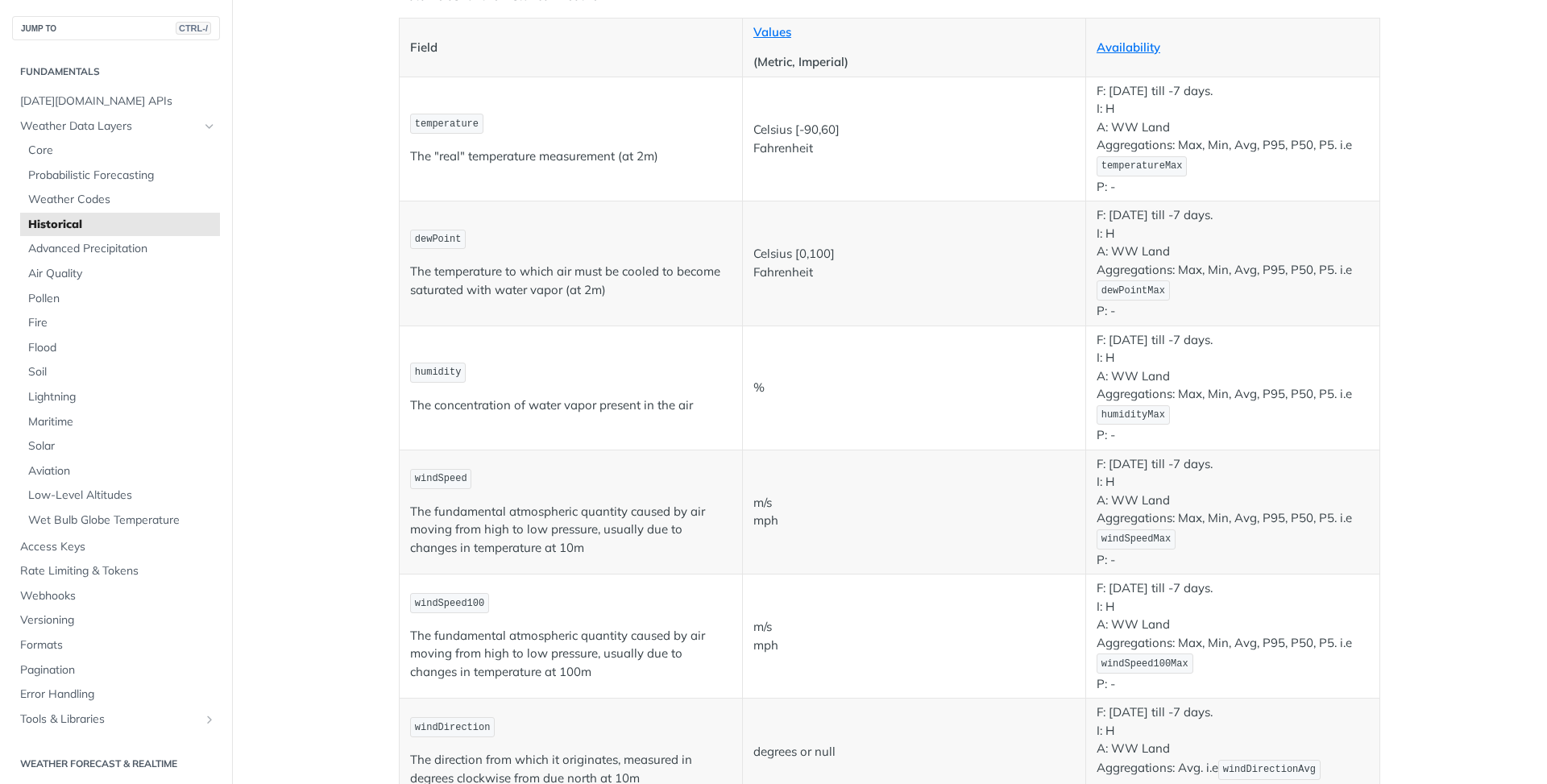
scroll to position [242, 0]
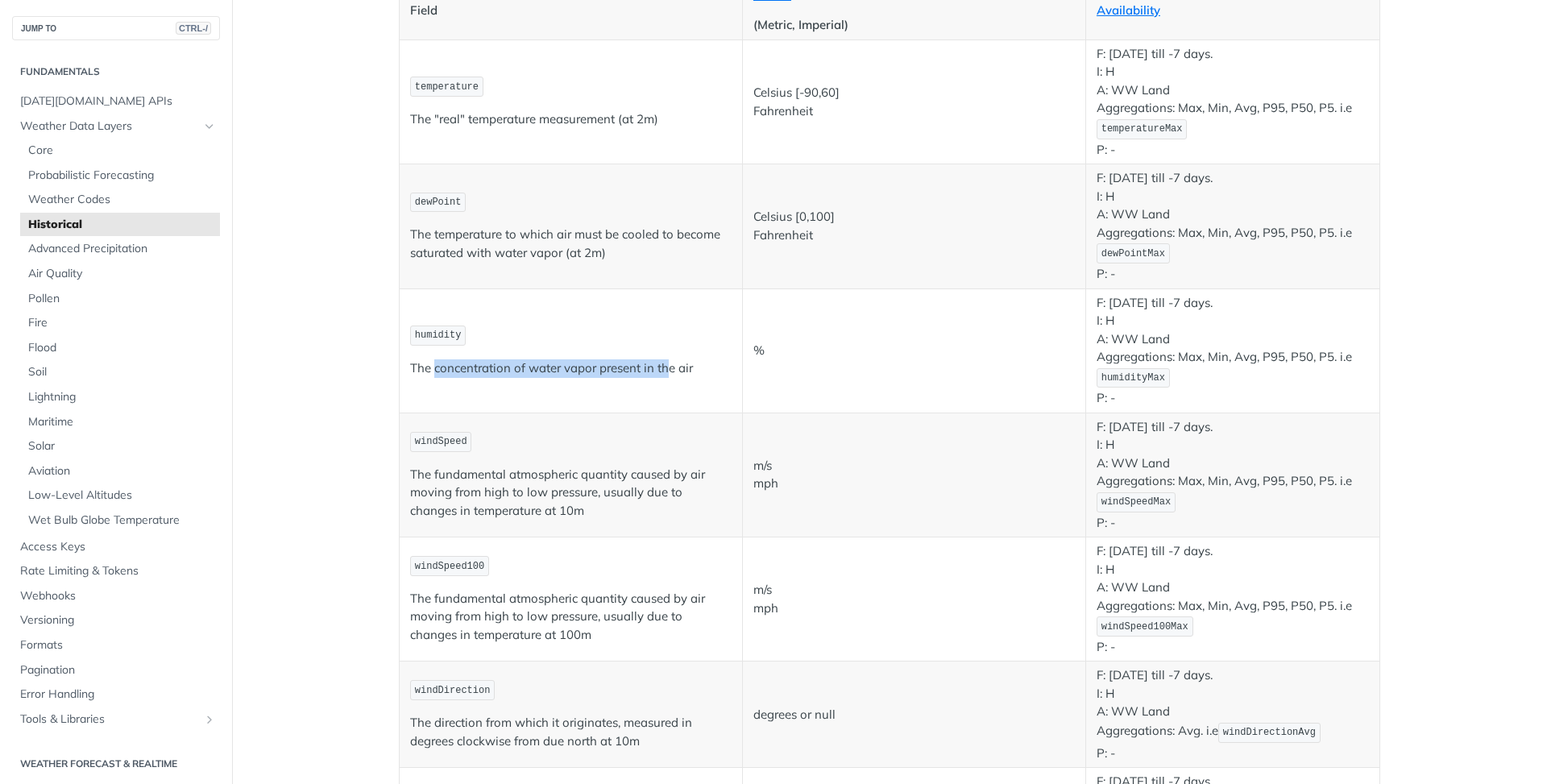
drag, startPoint x: 507, startPoint y: 361, endPoint x: 756, endPoint y: 359, distance: 249.0
click at [686, 357] on td "humidity The concentration of water vapor present in the air" at bounding box center [571, 350] width 343 height 124
click at [631, 365] on p "The concentration of water vapor present in the air" at bounding box center [571, 368] width 321 height 18
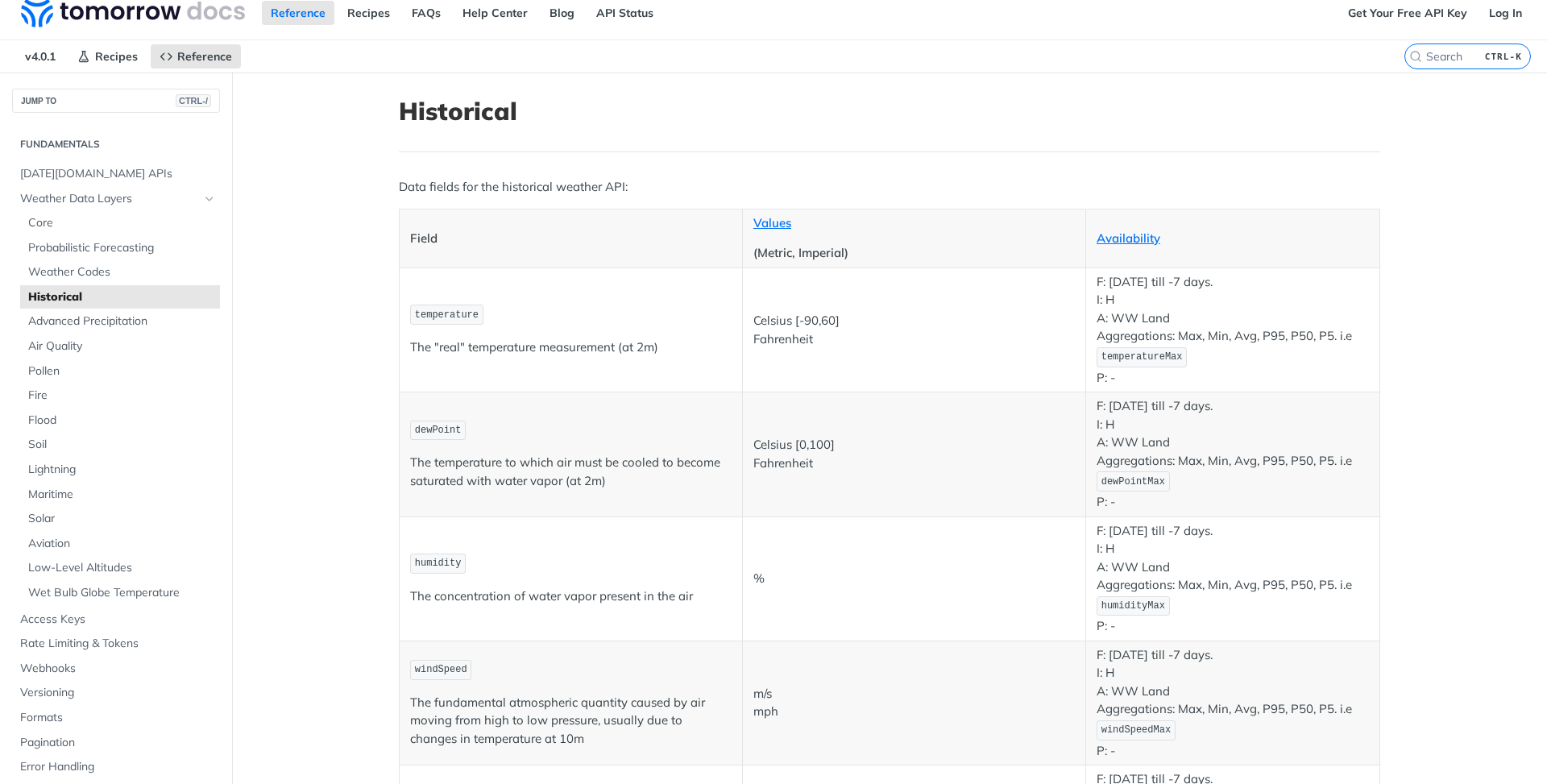
scroll to position [0, 0]
